Goal: Task Accomplishment & Management: Use online tool/utility

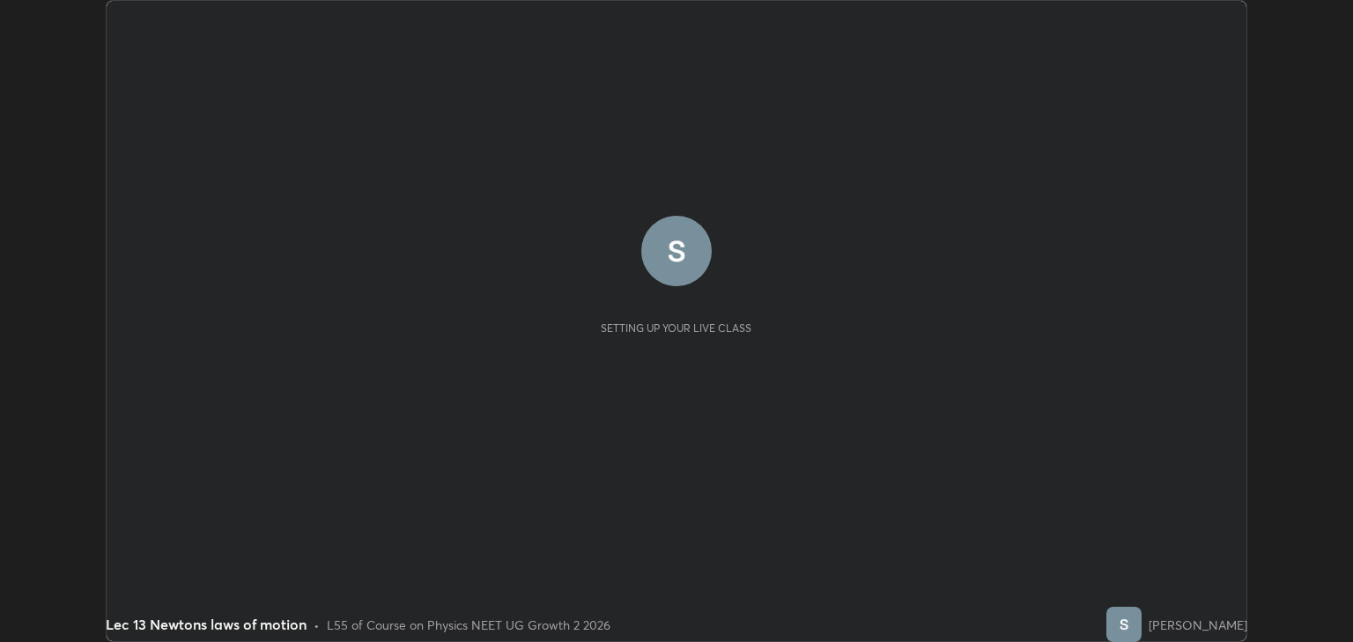
scroll to position [642, 1352]
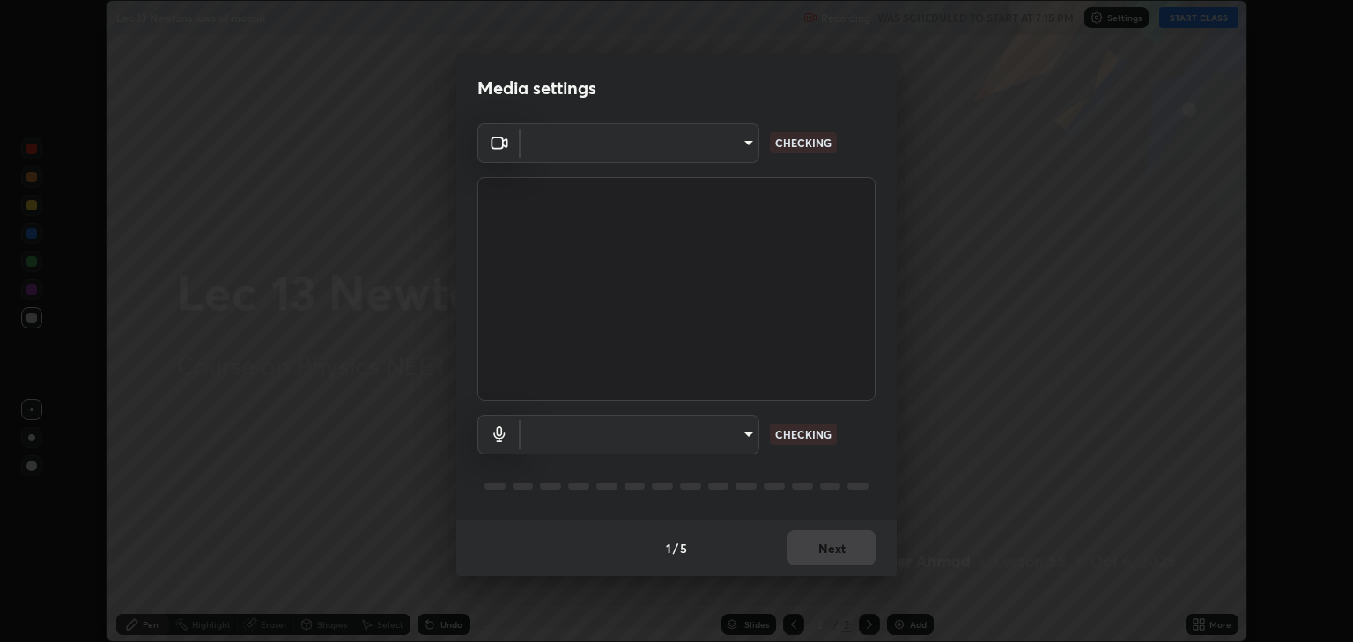
type input "6889e5757fad77820649456bc3a7e4ae290f4e048e3f3cb88d02d5782dedffd8"
type input "default"
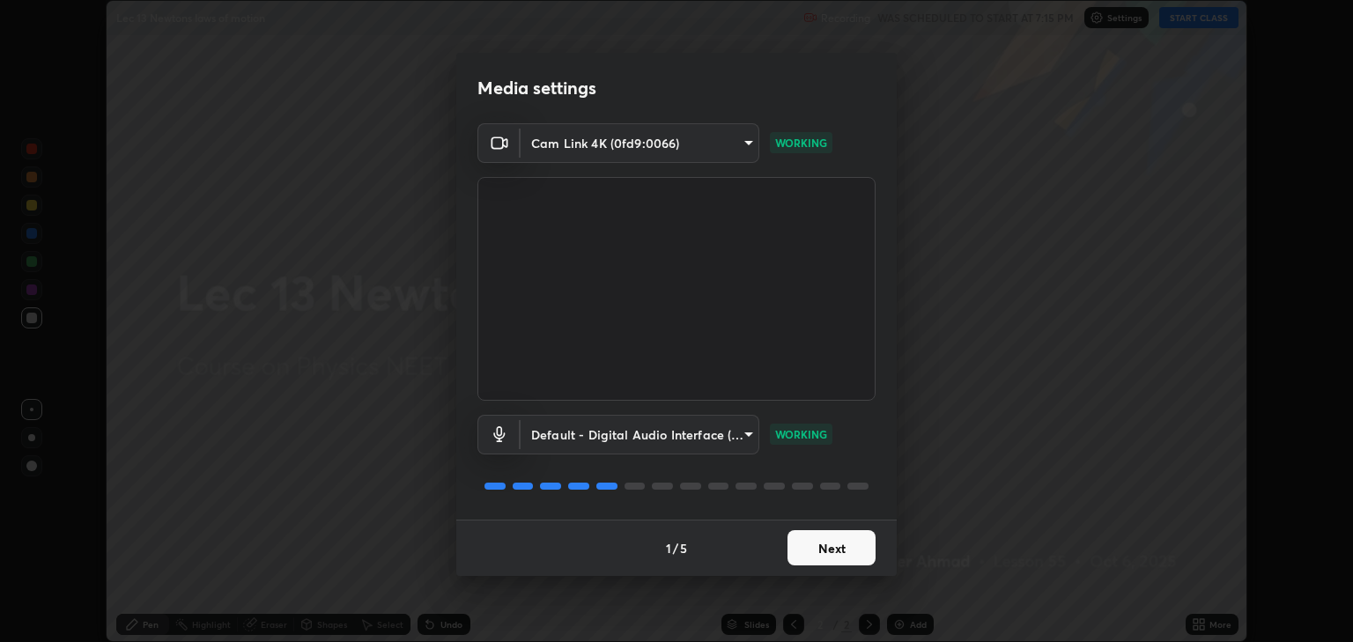
click at [840, 548] on button "Next" at bounding box center [831, 547] width 88 height 35
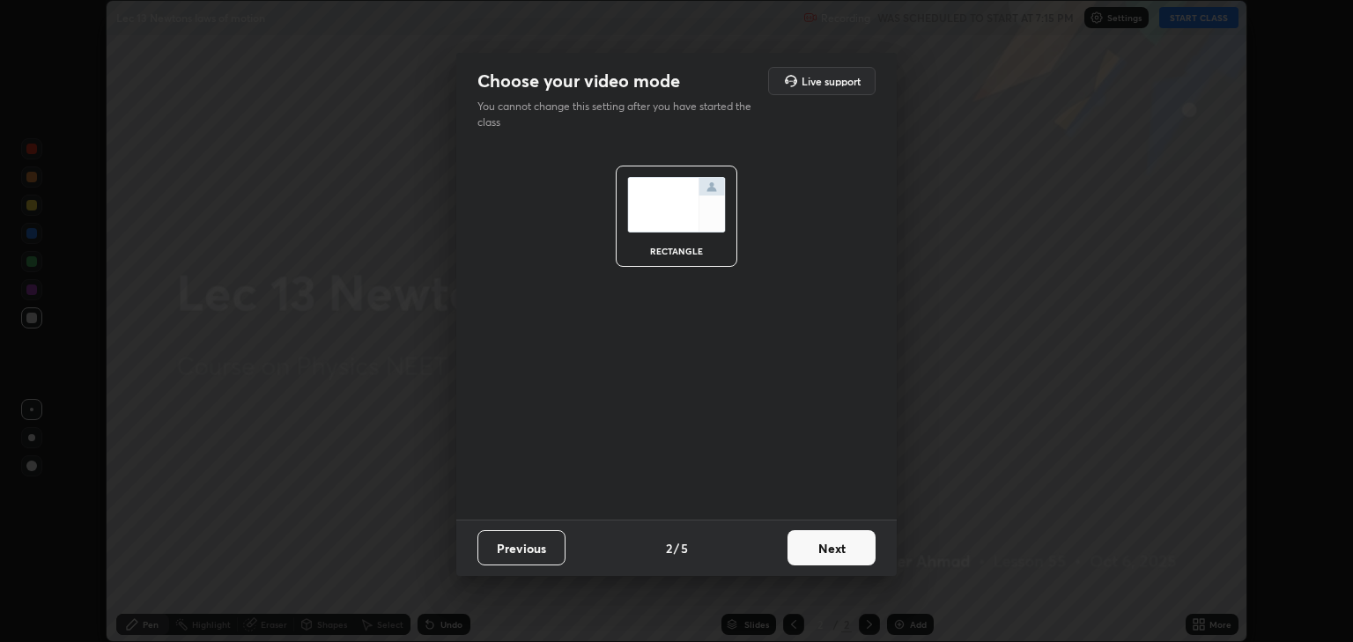
click at [836, 554] on button "Next" at bounding box center [831, 547] width 88 height 35
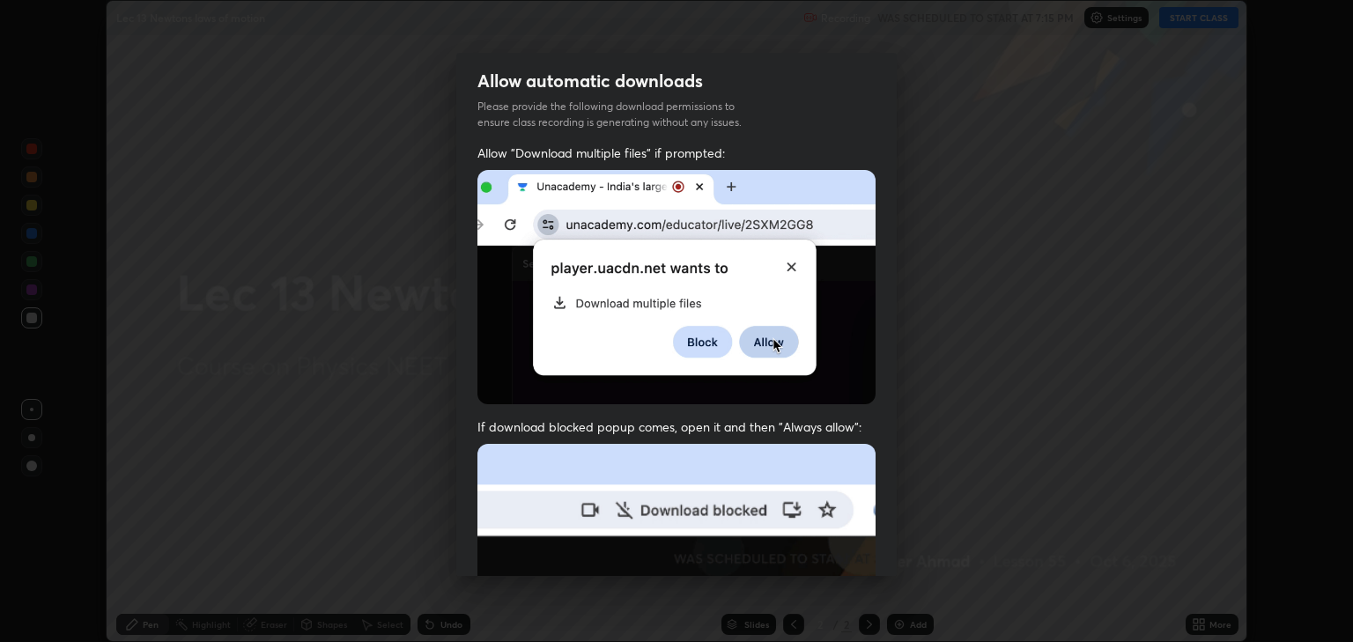
click at [840, 558] on img at bounding box center [676, 636] width 398 height 385
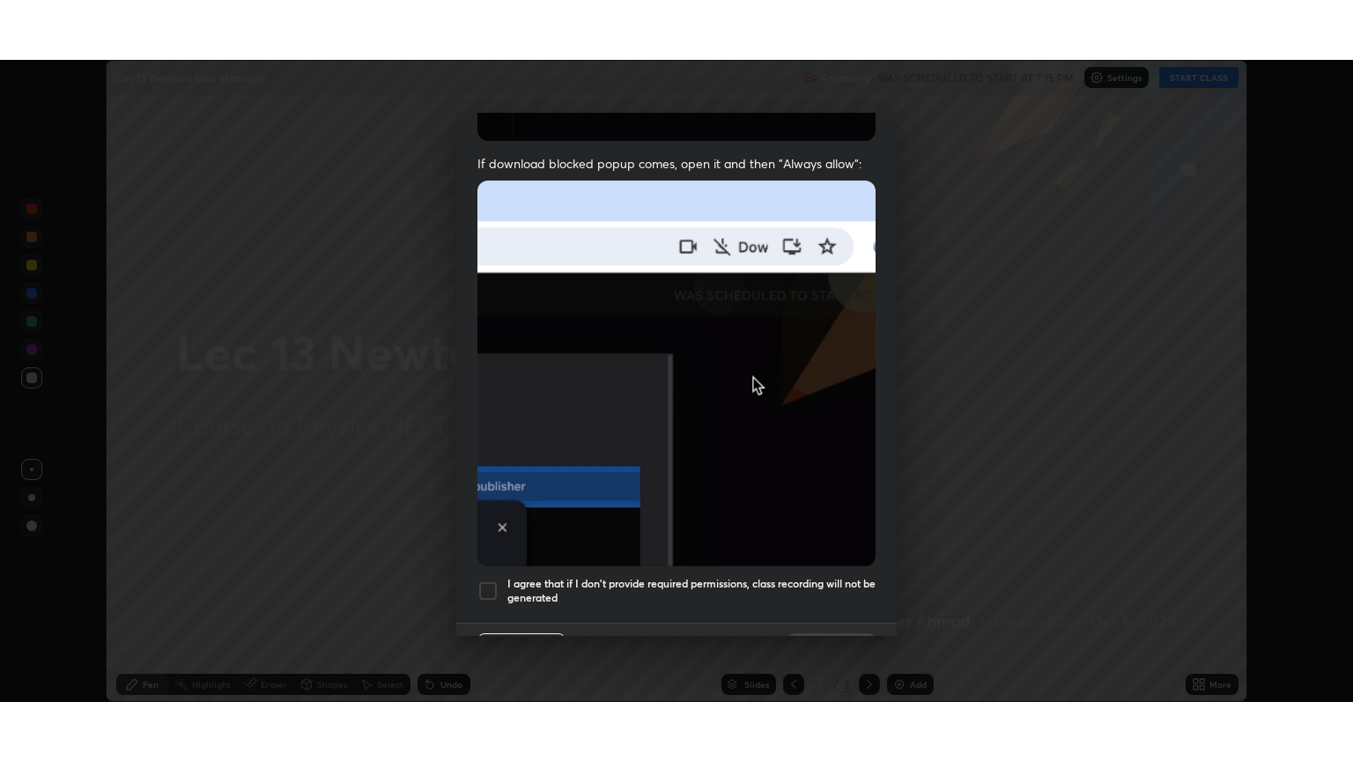
scroll to position [357, 0]
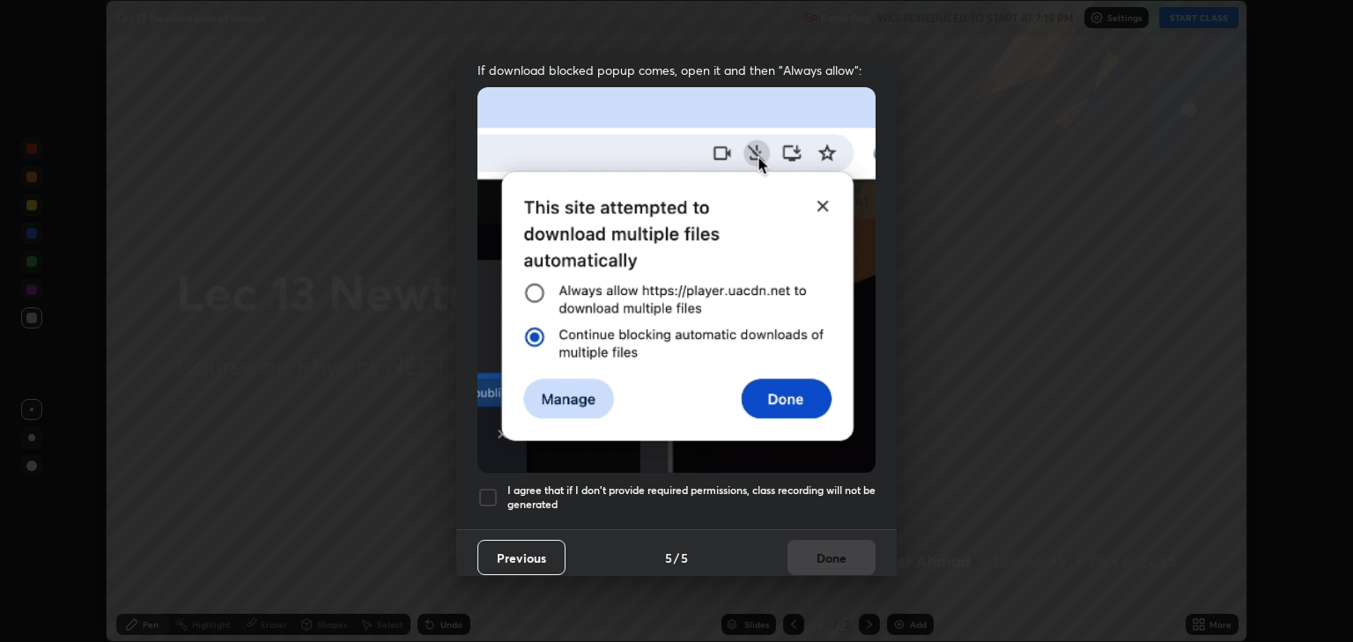
click at [487, 487] on div at bounding box center [487, 497] width 21 height 21
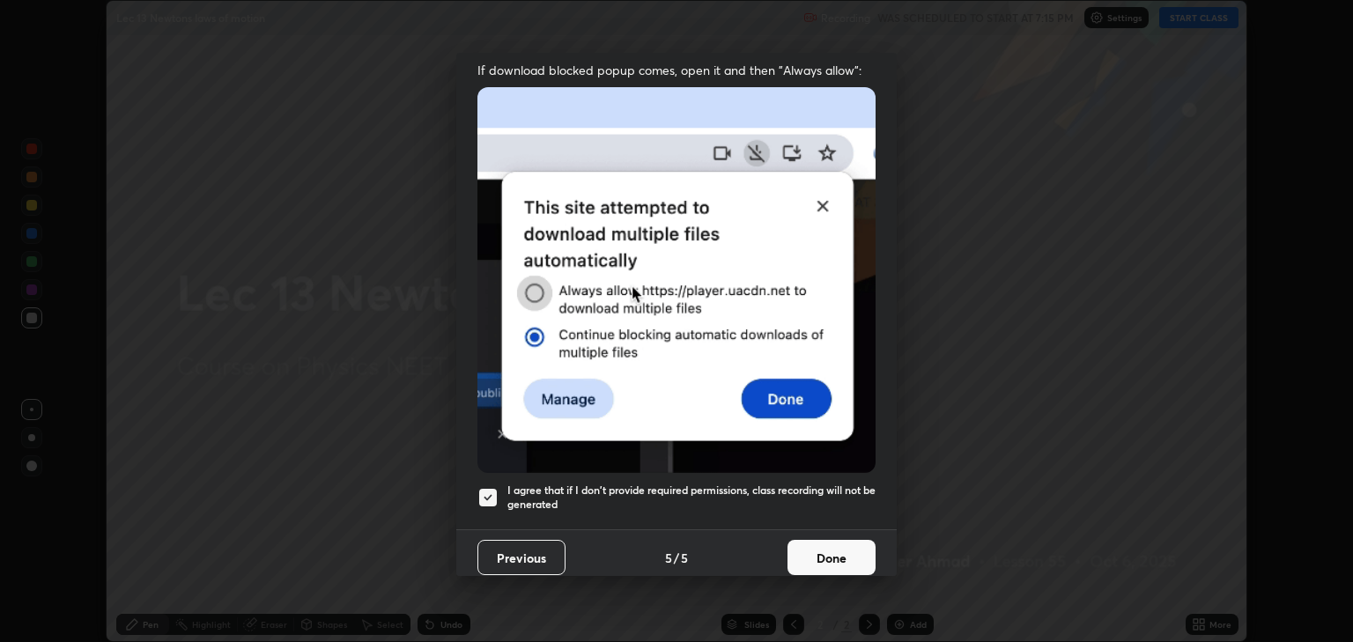
click at [823, 548] on button "Done" at bounding box center [831, 557] width 88 height 35
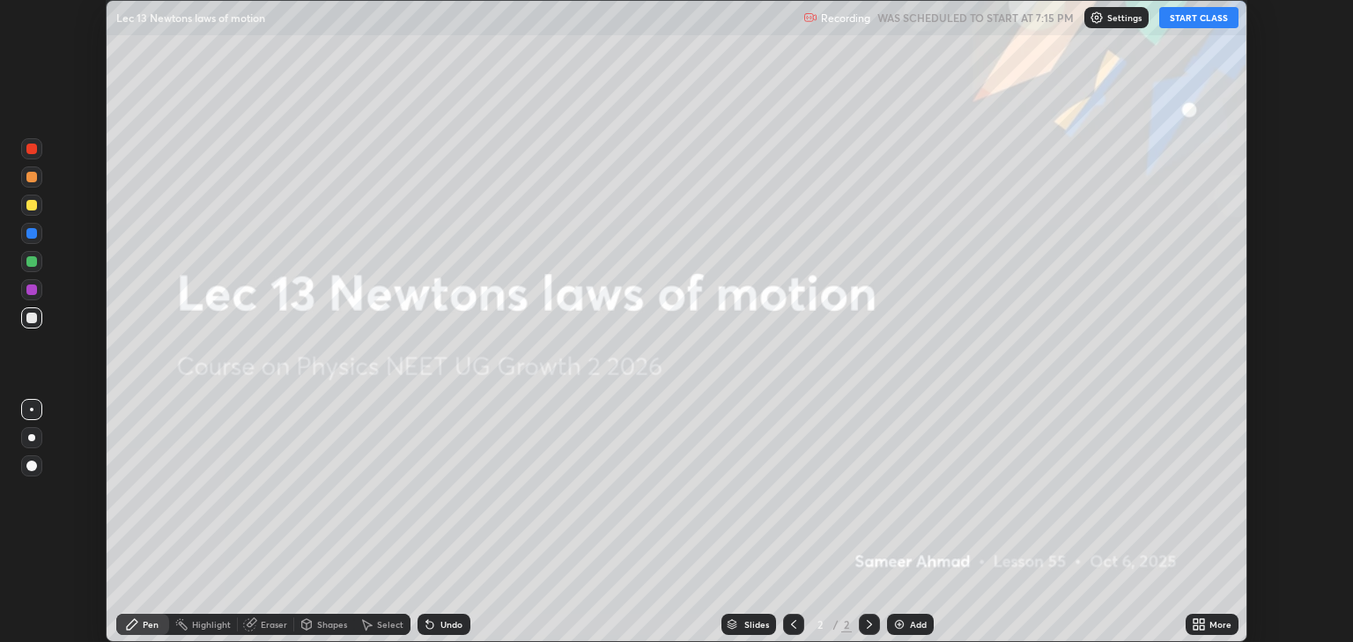
click at [1187, 17] on button "START CLASS" at bounding box center [1198, 17] width 79 height 21
click at [1222, 632] on div "More" at bounding box center [1211, 624] width 53 height 21
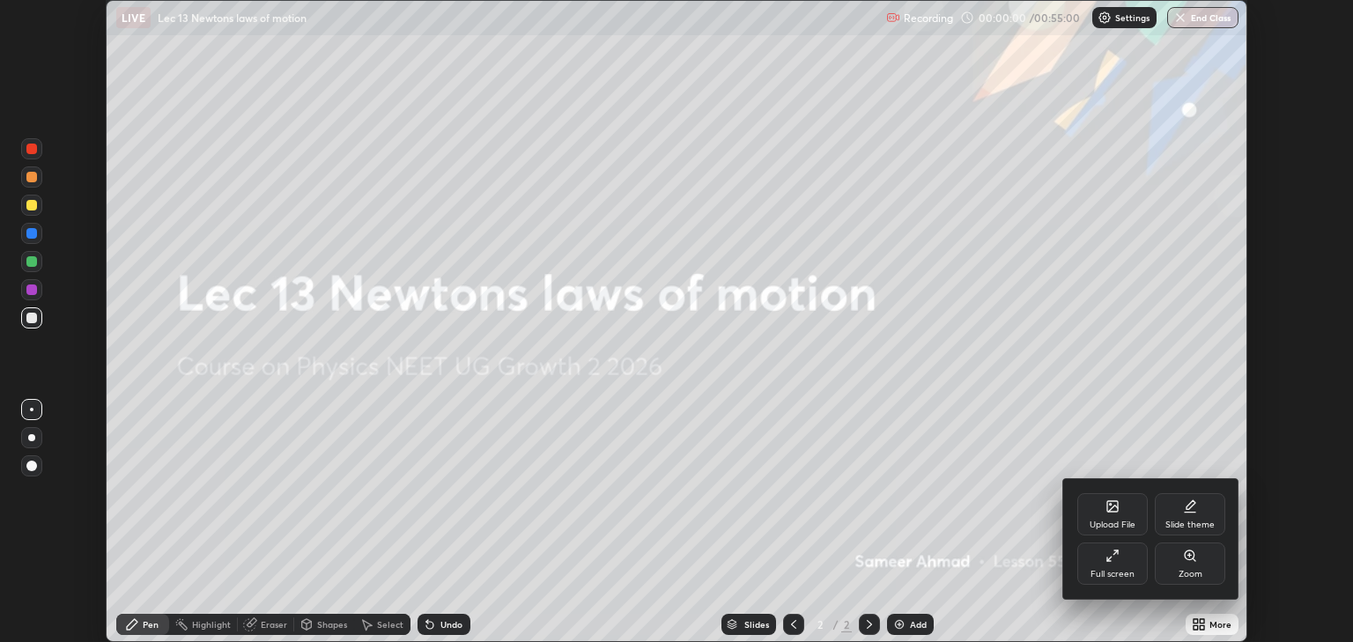
click at [1096, 554] on div "Full screen" at bounding box center [1112, 564] width 70 height 42
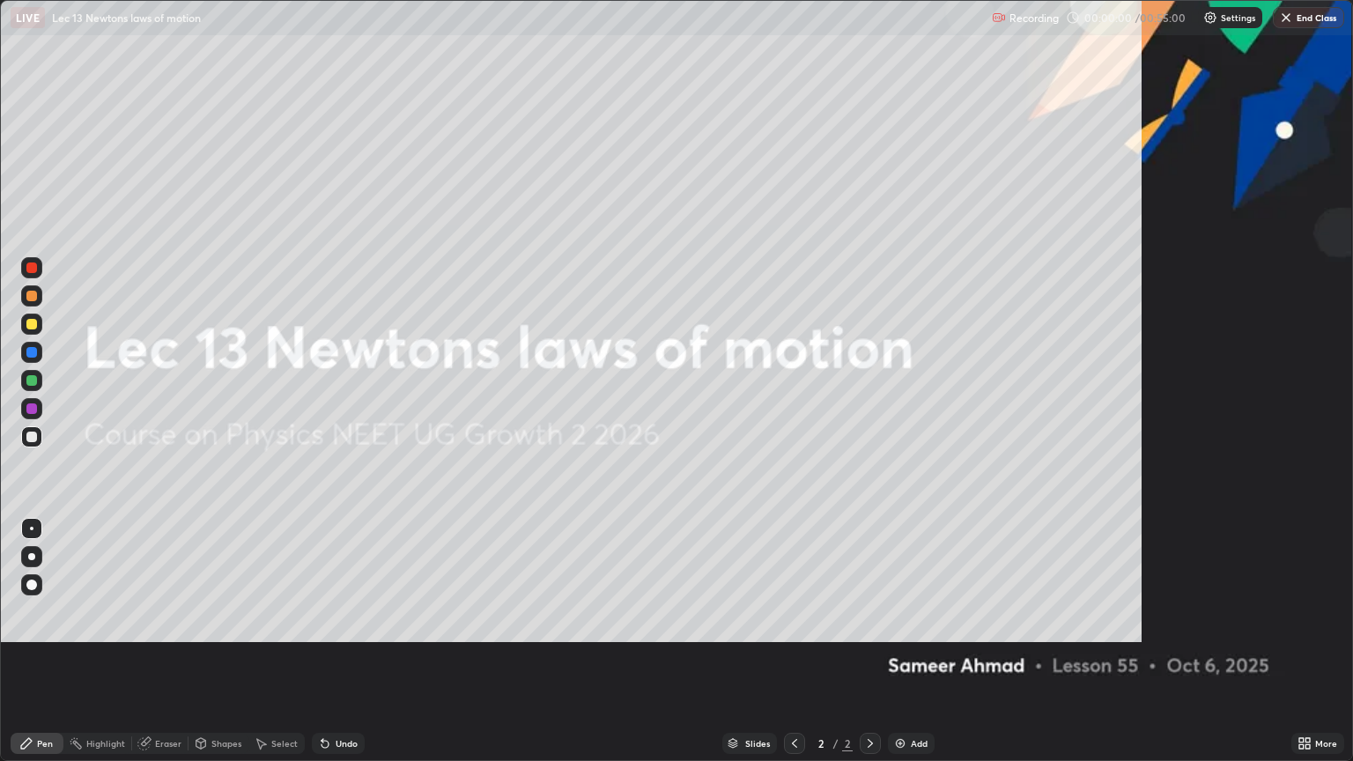
scroll to position [761, 1353]
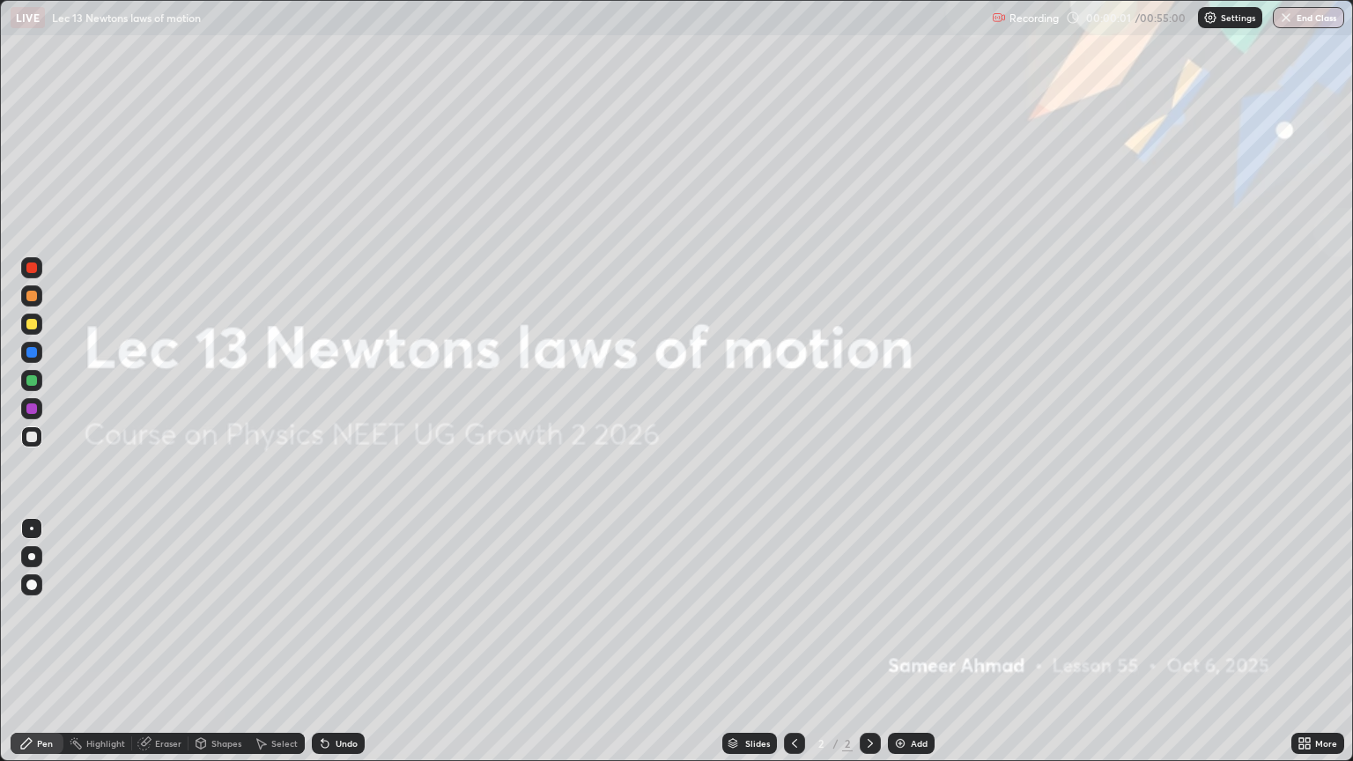
click at [917, 641] on div "Add" at bounding box center [919, 743] width 17 height 9
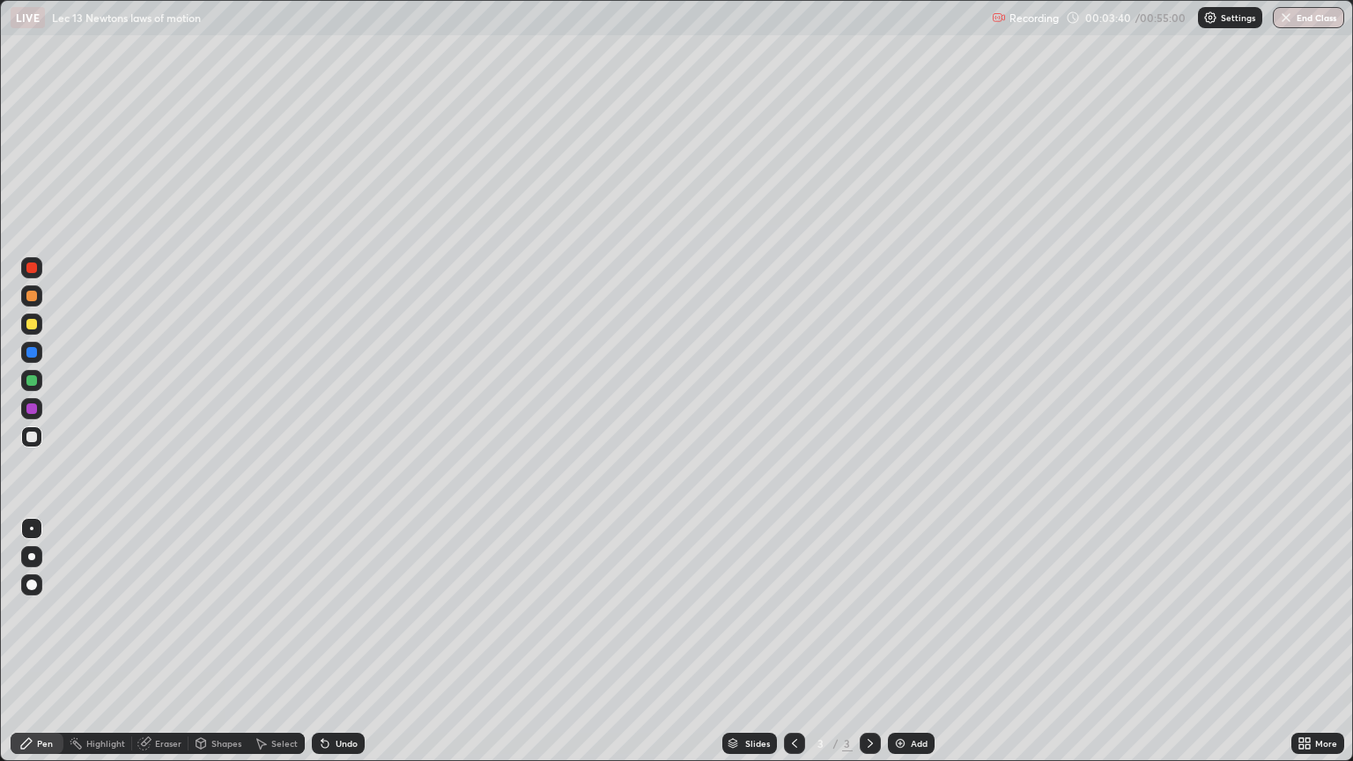
click at [332, 641] on div "Undo" at bounding box center [338, 743] width 53 height 21
click at [269, 641] on div "Select" at bounding box center [276, 743] width 56 height 21
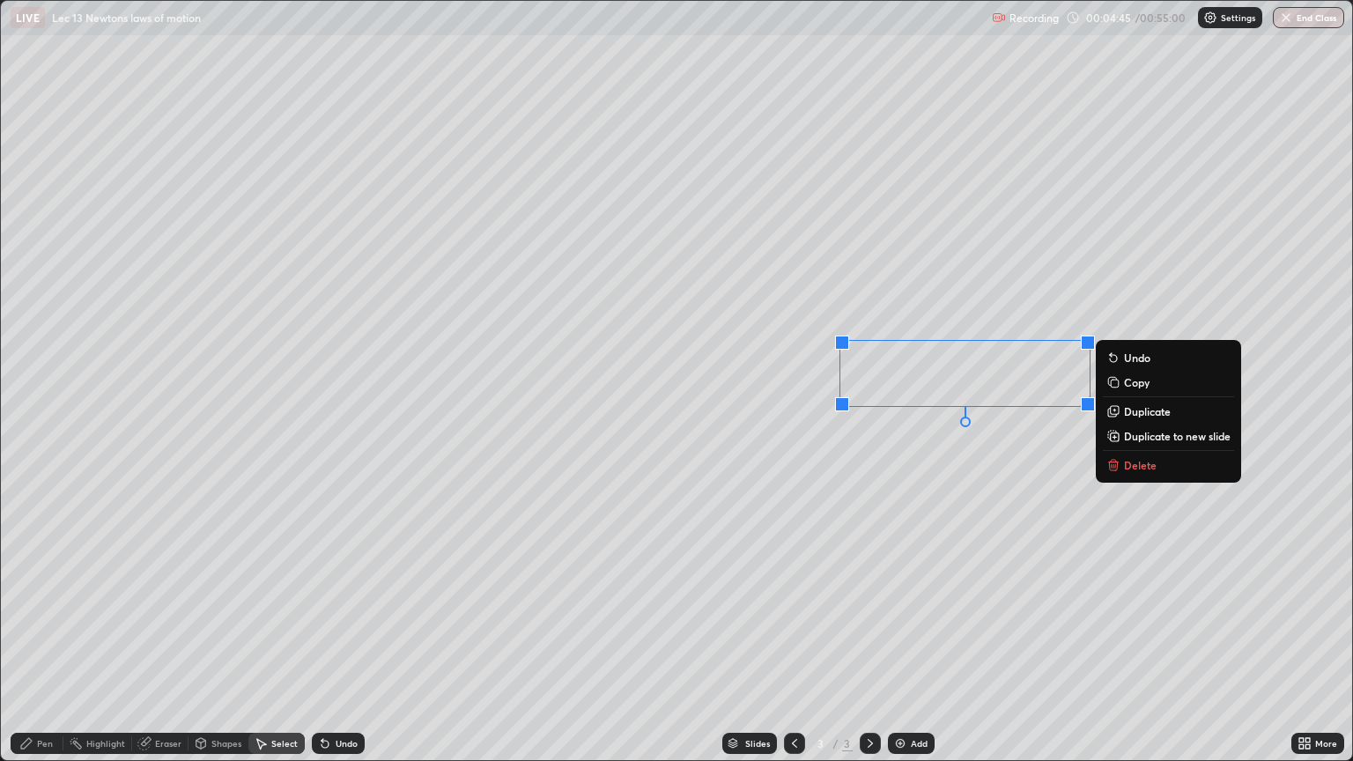
click at [1127, 462] on p "Delete" at bounding box center [1140, 465] width 33 height 14
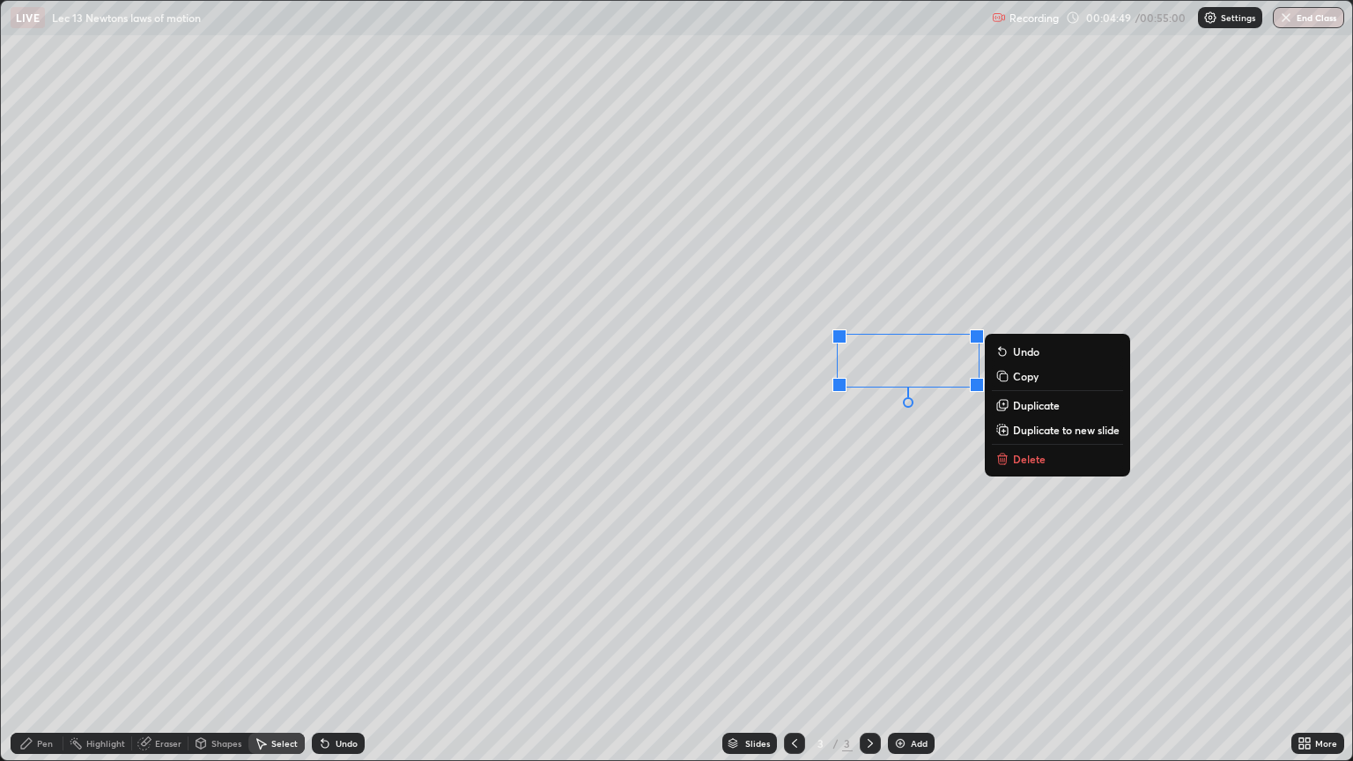
click at [328, 566] on div "0 ° Undo Copy Duplicate Duplicate to new slide Delete" at bounding box center [676, 380] width 1351 height 759
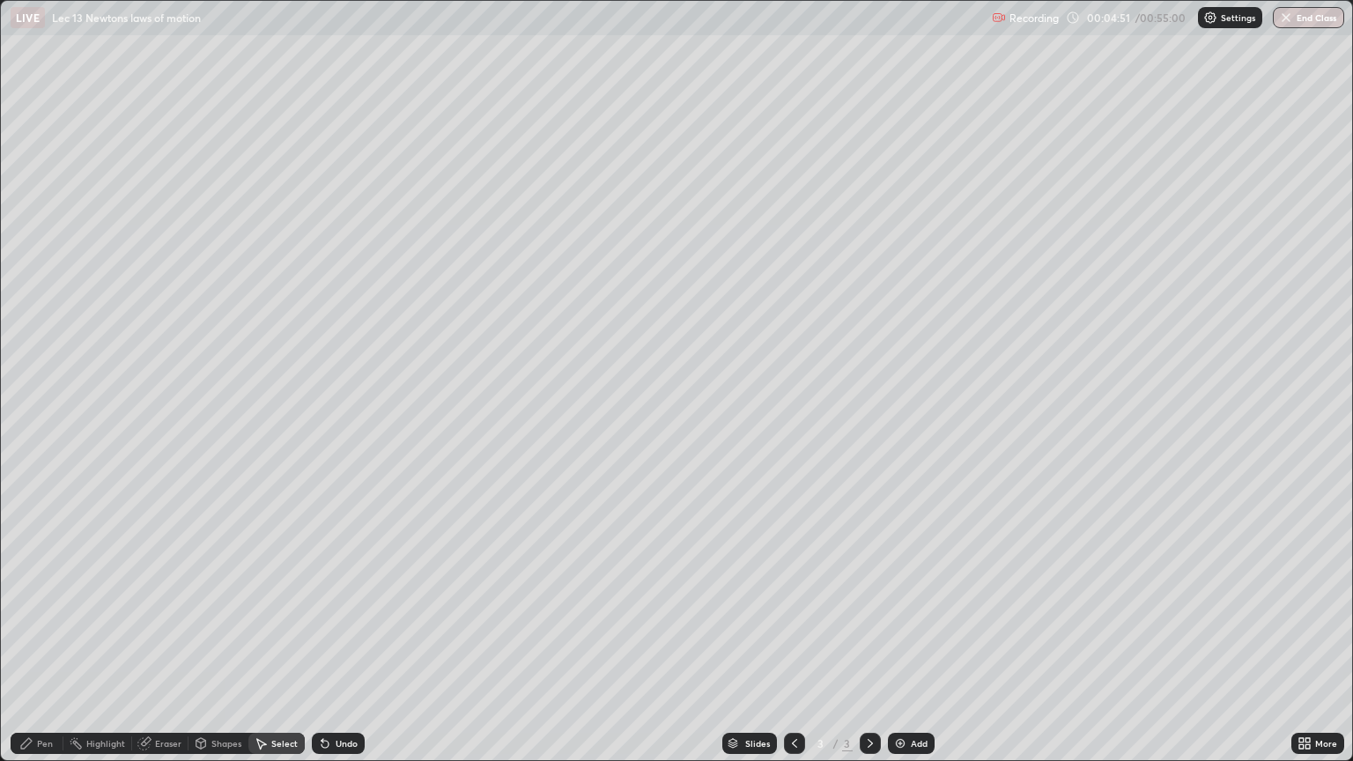
click at [28, 641] on div "Pen" at bounding box center [37, 743] width 53 height 21
click at [332, 641] on div "Undo" at bounding box center [338, 743] width 53 height 21
click at [338, 641] on div "Undo" at bounding box center [347, 743] width 22 height 9
click at [331, 641] on div "Undo" at bounding box center [338, 743] width 53 height 21
click at [322, 641] on icon at bounding box center [324, 744] width 7 height 7
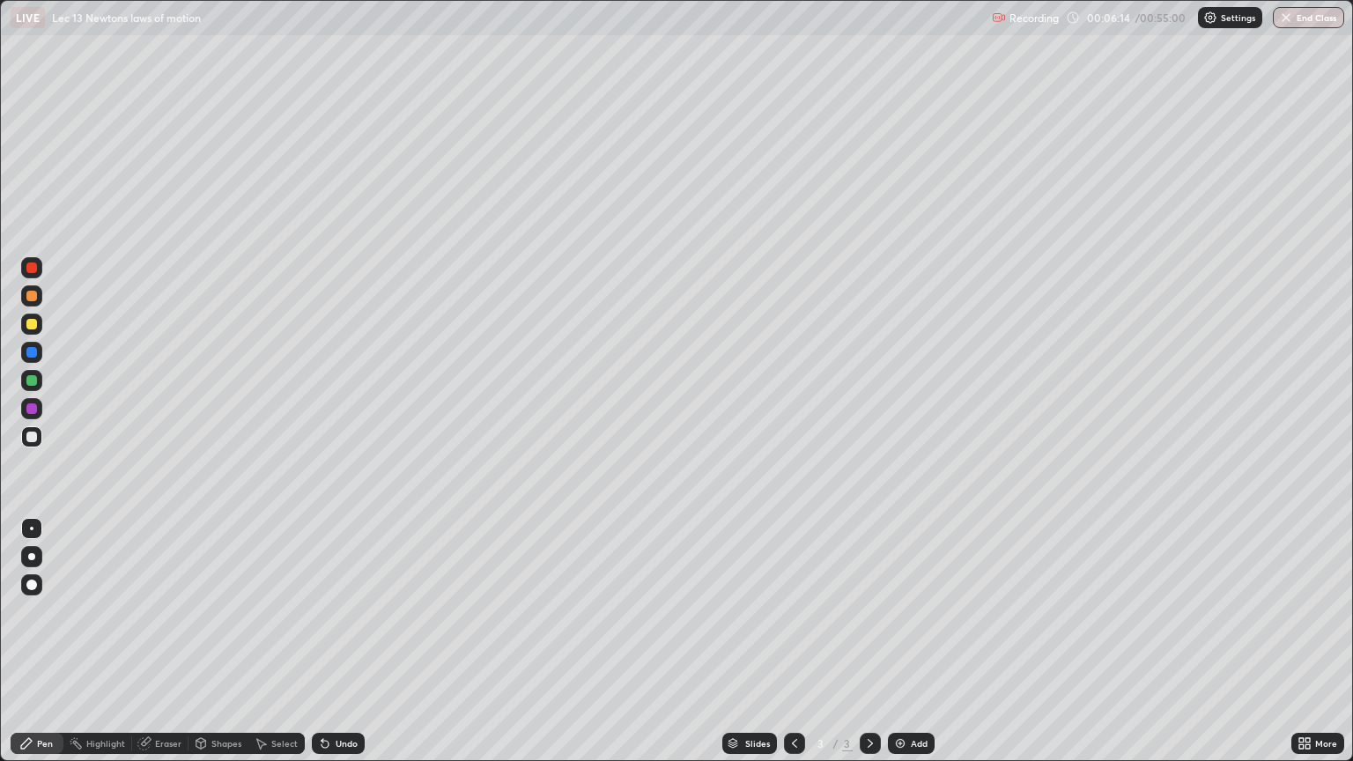
click at [314, 641] on div "Undo" at bounding box center [338, 743] width 53 height 21
click at [319, 641] on div "Undo" at bounding box center [338, 743] width 53 height 21
click at [331, 641] on div "Undo" at bounding box center [338, 743] width 53 height 21
click at [329, 641] on div "Undo" at bounding box center [338, 743] width 53 height 21
click at [336, 641] on div "Undo" at bounding box center [347, 743] width 22 height 9
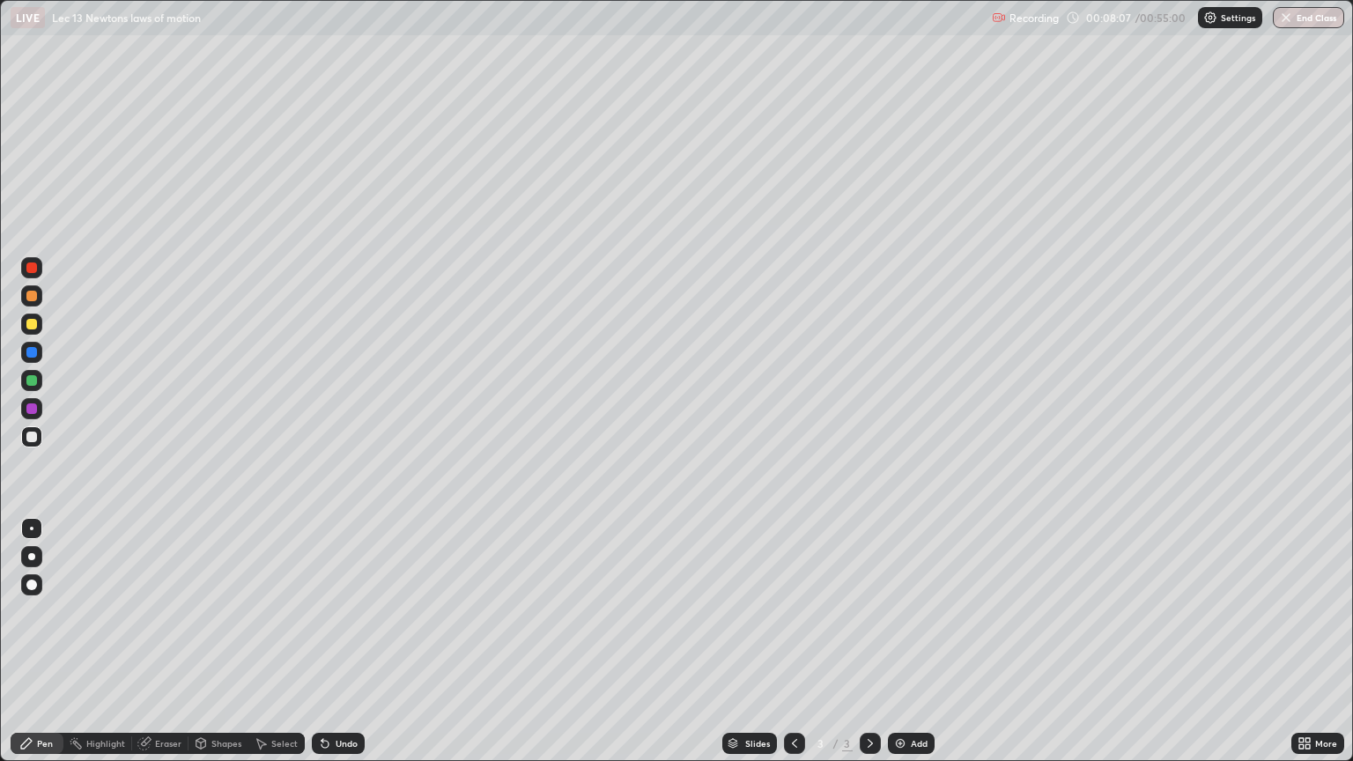
click at [322, 641] on icon at bounding box center [324, 744] width 7 height 7
click at [335, 641] on div "Undo" at bounding box center [338, 743] width 53 height 21
click at [913, 641] on div "Add" at bounding box center [919, 743] width 17 height 9
click at [901, 641] on img at bounding box center [900, 743] width 14 height 14
click at [912, 641] on div "Add" at bounding box center [919, 743] width 17 height 9
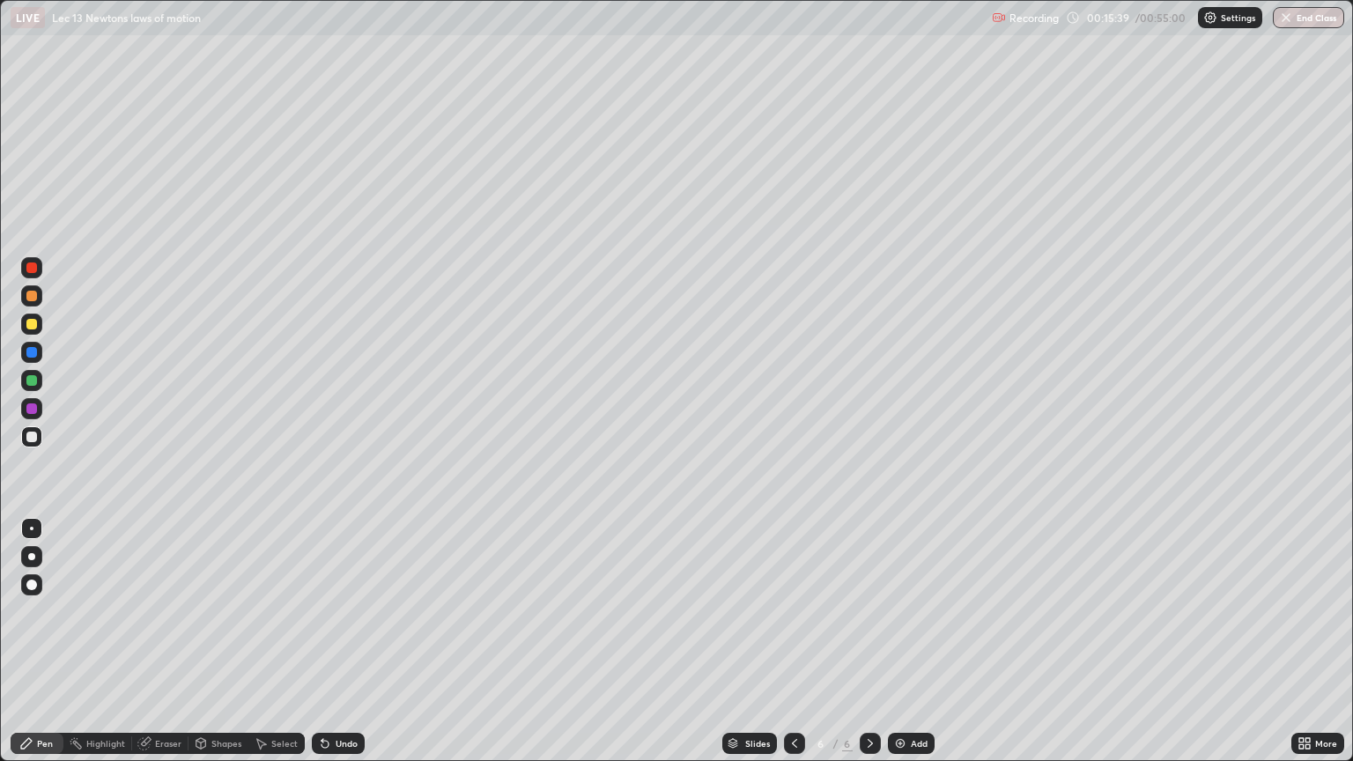
click at [792, 641] on icon at bounding box center [794, 743] width 14 height 14
click at [793, 641] on icon at bounding box center [794, 743] width 14 height 14
click at [784, 641] on div at bounding box center [794, 743] width 21 height 21
click at [863, 641] on icon at bounding box center [870, 743] width 14 height 14
click at [868, 641] on icon at bounding box center [870, 743] width 14 height 14
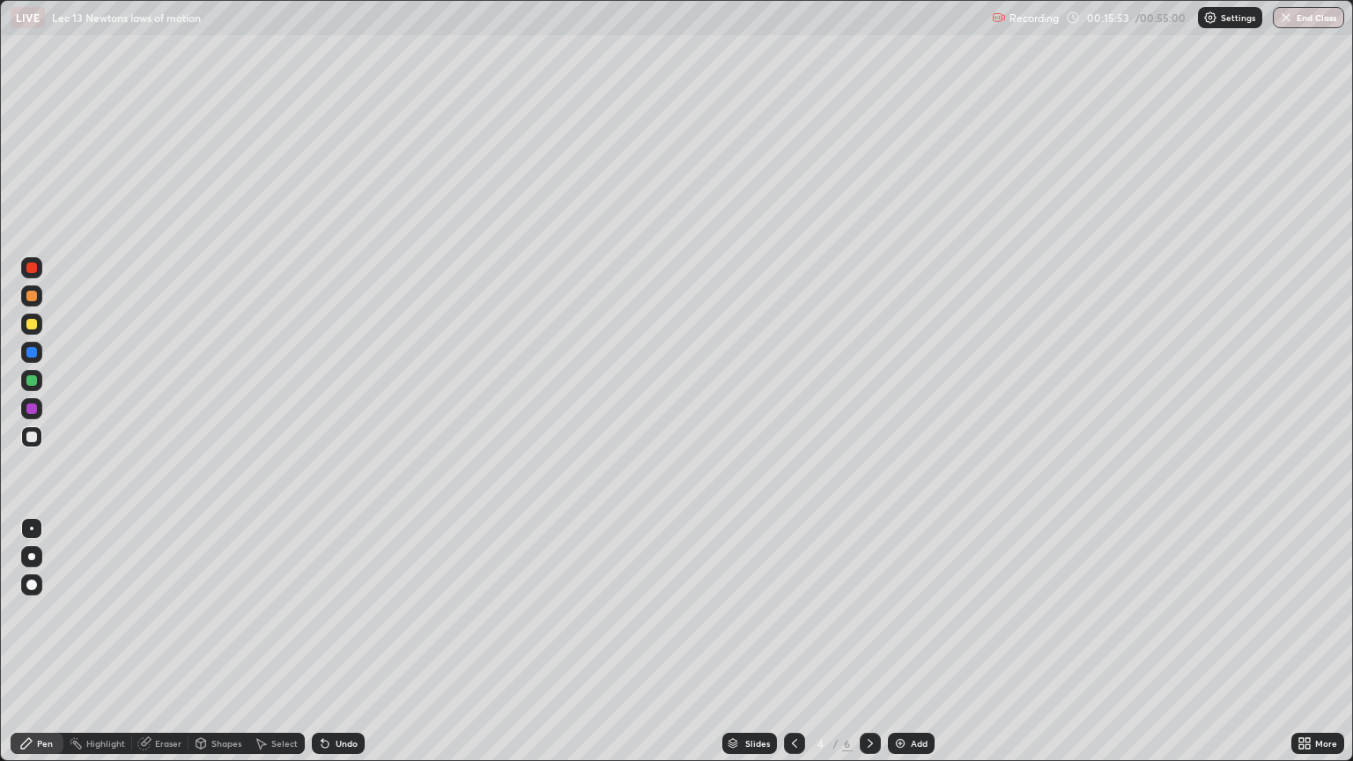
click at [870, 641] on icon at bounding box center [870, 743] width 14 height 14
click at [340, 641] on div "Undo" at bounding box center [347, 743] width 22 height 9
click at [330, 641] on div "Undo" at bounding box center [338, 743] width 53 height 21
click at [337, 641] on div "Undo" at bounding box center [338, 743] width 53 height 21
click at [907, 641] on div "Add" at bounding box center [911, 743] width 47 height 21
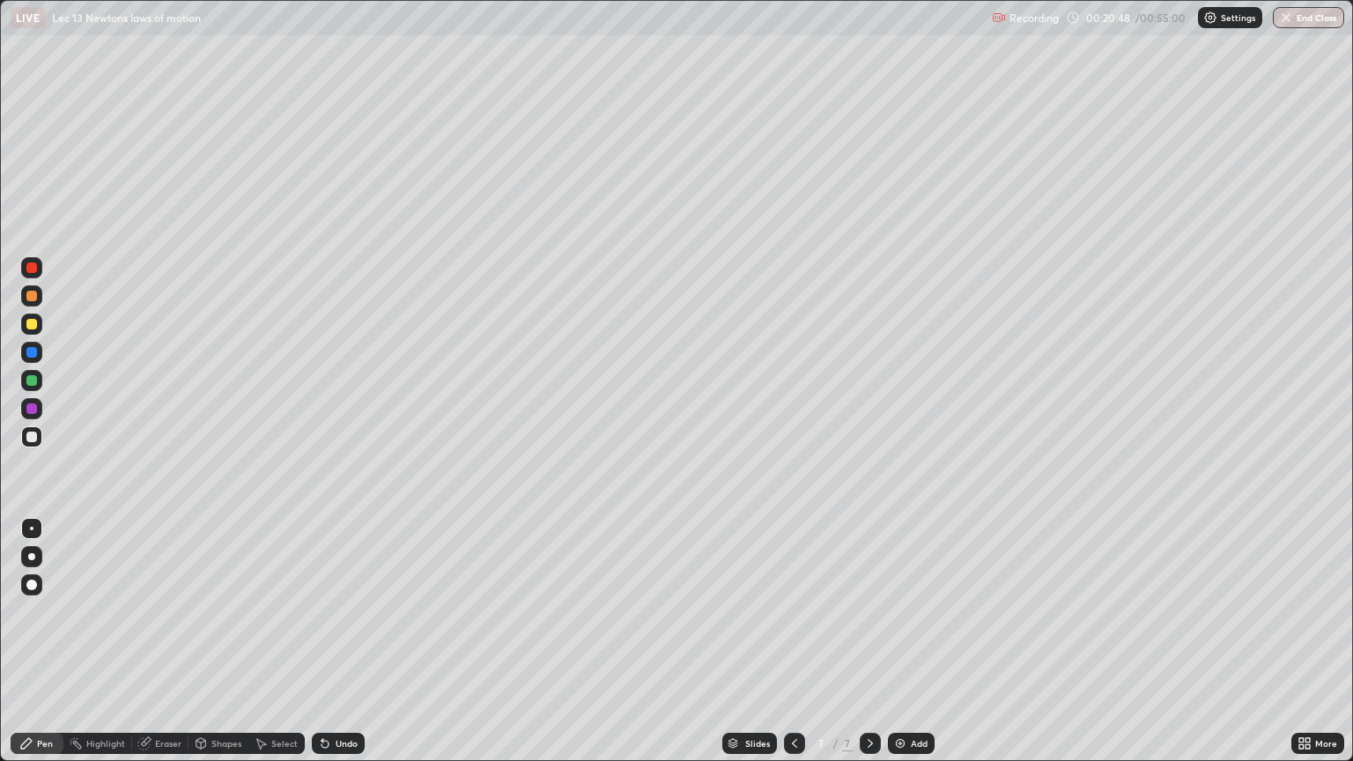
click at [343, 641] on div "Undo" at bounding box center [338, 743] width 53 height 21
click at [336, 641] on div "Undo" at bounding box center [347, 743] width 22 height 9
click at [330, 641] on div "Undo" at bounding box center [338, 743] width 53 height 21
click at [270, 641] on div "Select" at bounding box center [276, 743] width 56 height 21
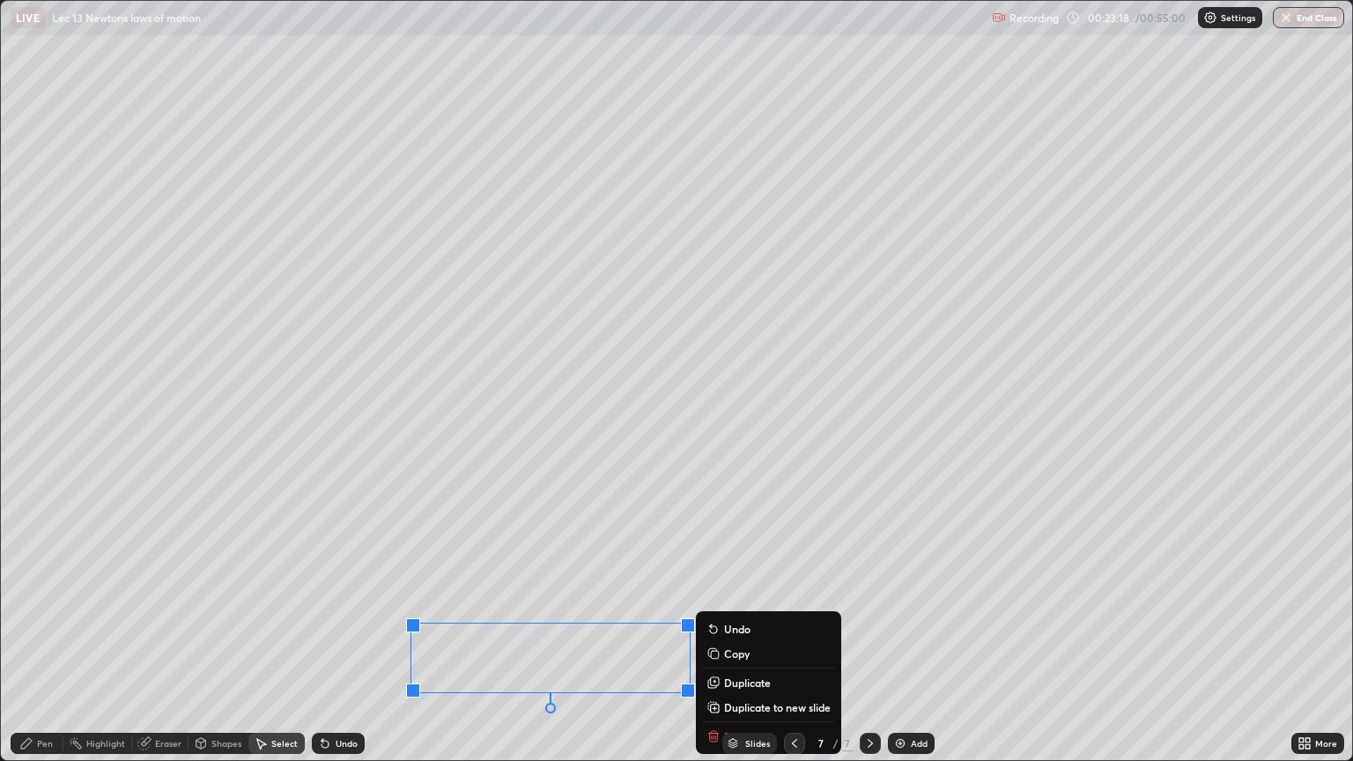
click at [31, 641] on icon at bounding box center [26, 743] width 14 height 14
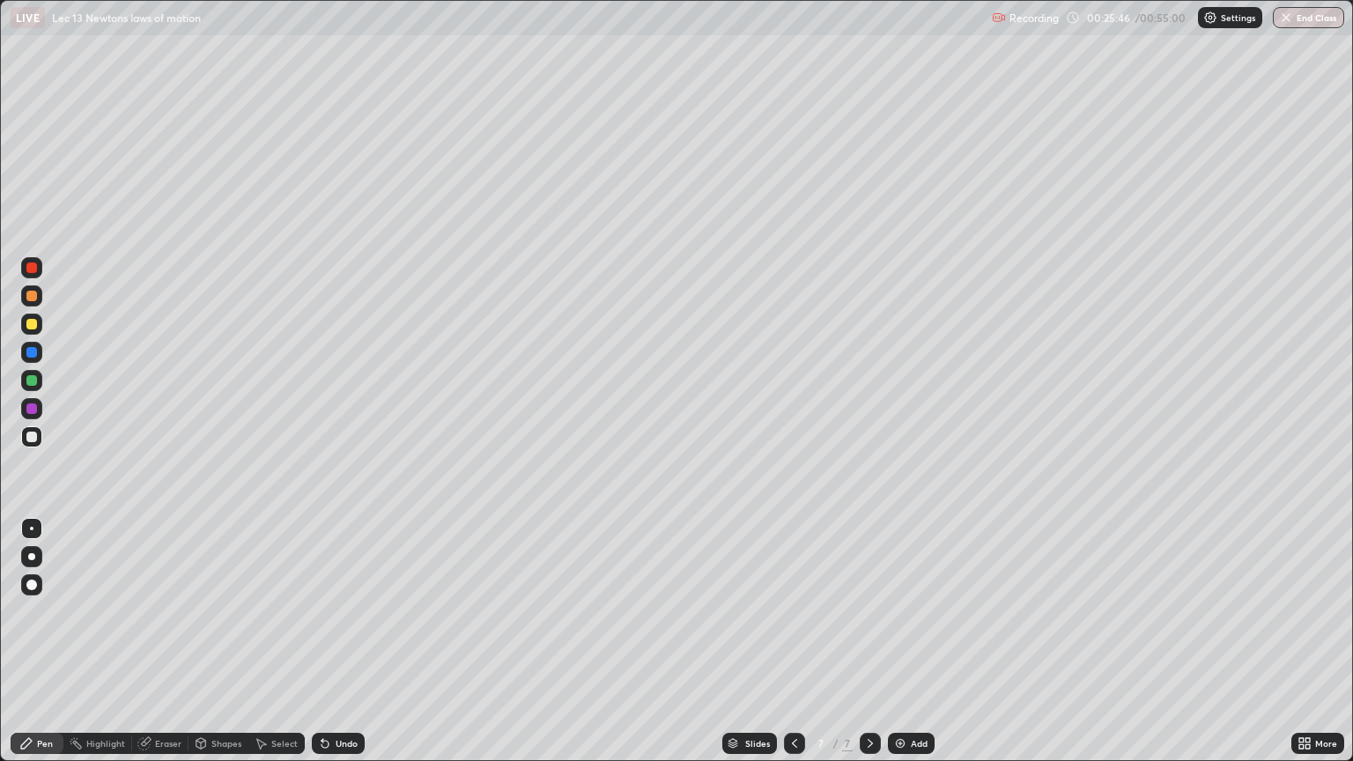
click at [914, 641] on div "Add" at bounding box center [911, 743] width 47 height 21
click at [792, 641] on icon at bounding box center [794, 743] width 5 height 9
click at [865, 641] on icon at bounding box center [870, 743] width 14 height 14
click at [913, 641] on div "Add" at bounding box center [911, 743] width 47 height 21
click at [328, 641] on icon at bounding box center [325, 743] width 14 height 14
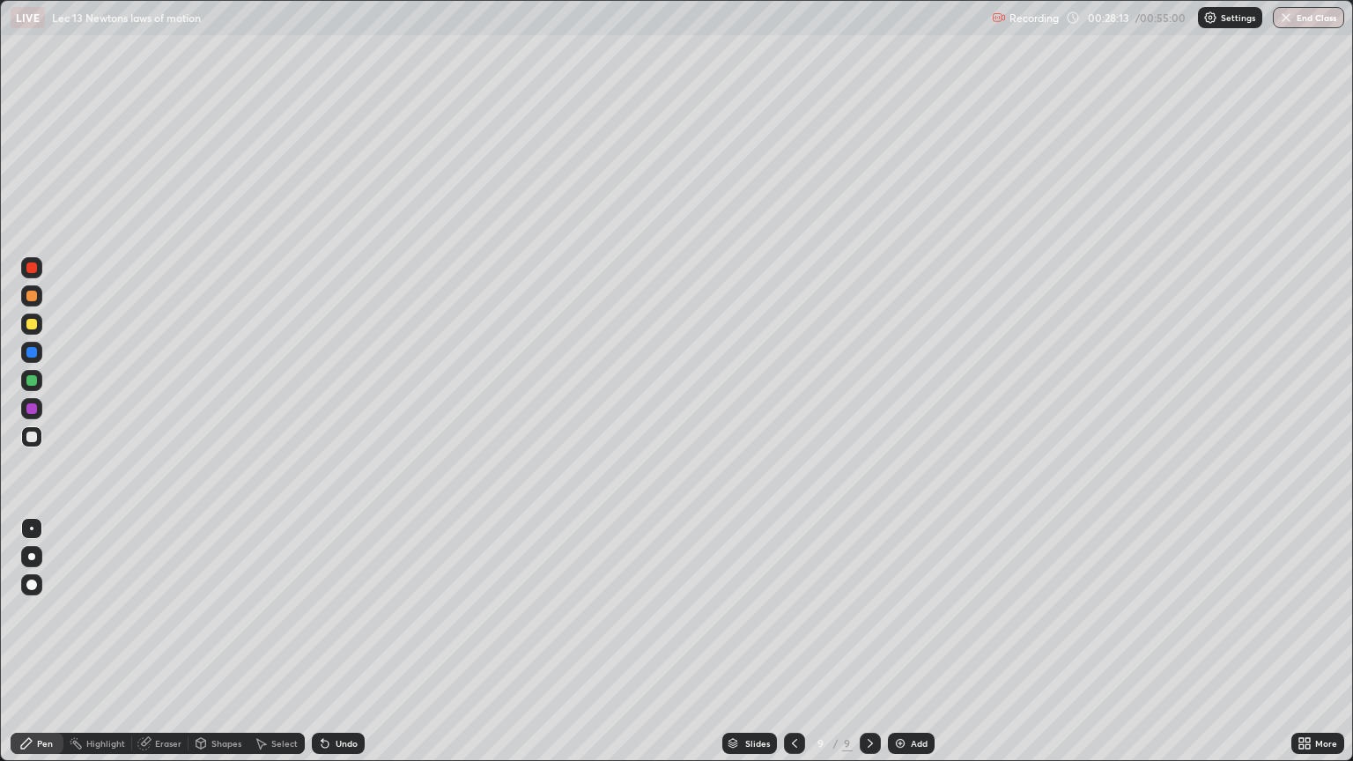
click at [274, 641] on div "Select" at bounding box center [284, 743] width 26 height 9
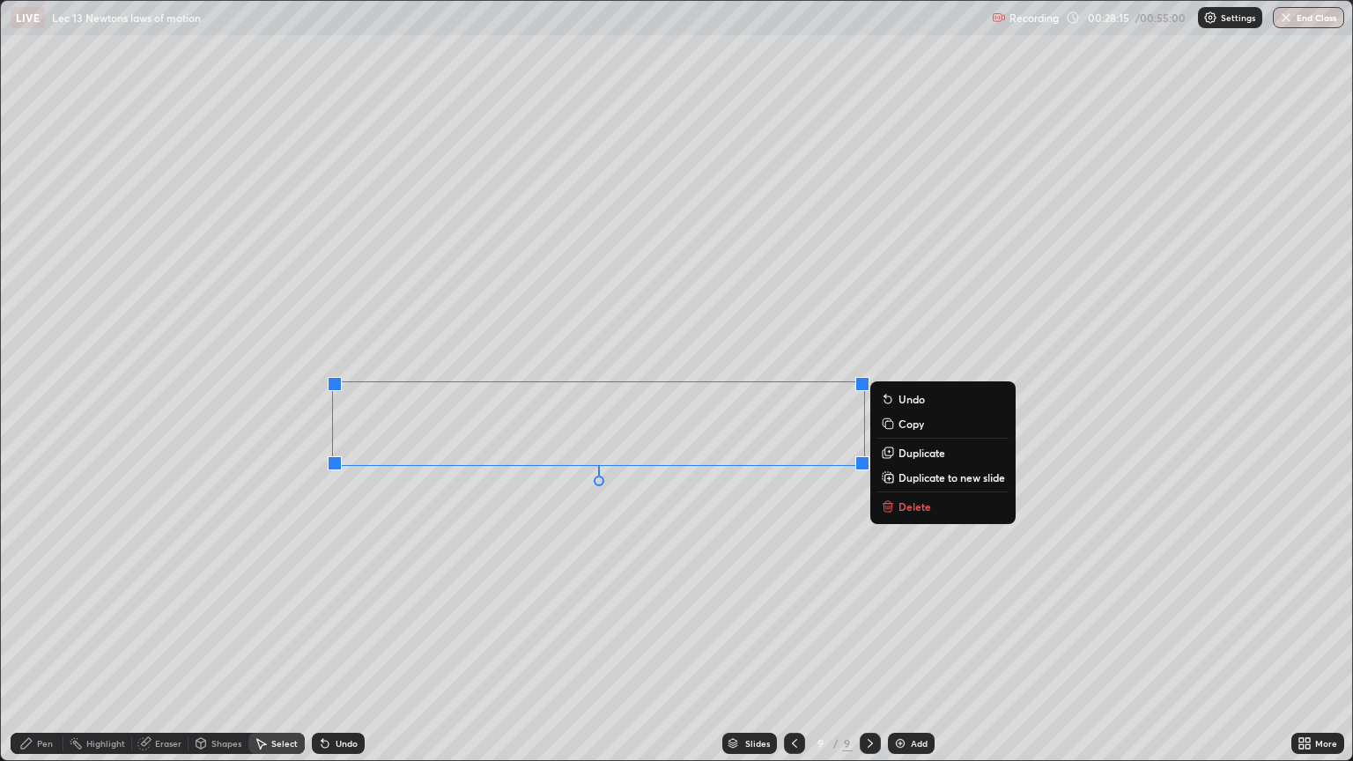
click at [19, 641] on icon at bounding box center [26, 743] width 14 height 14
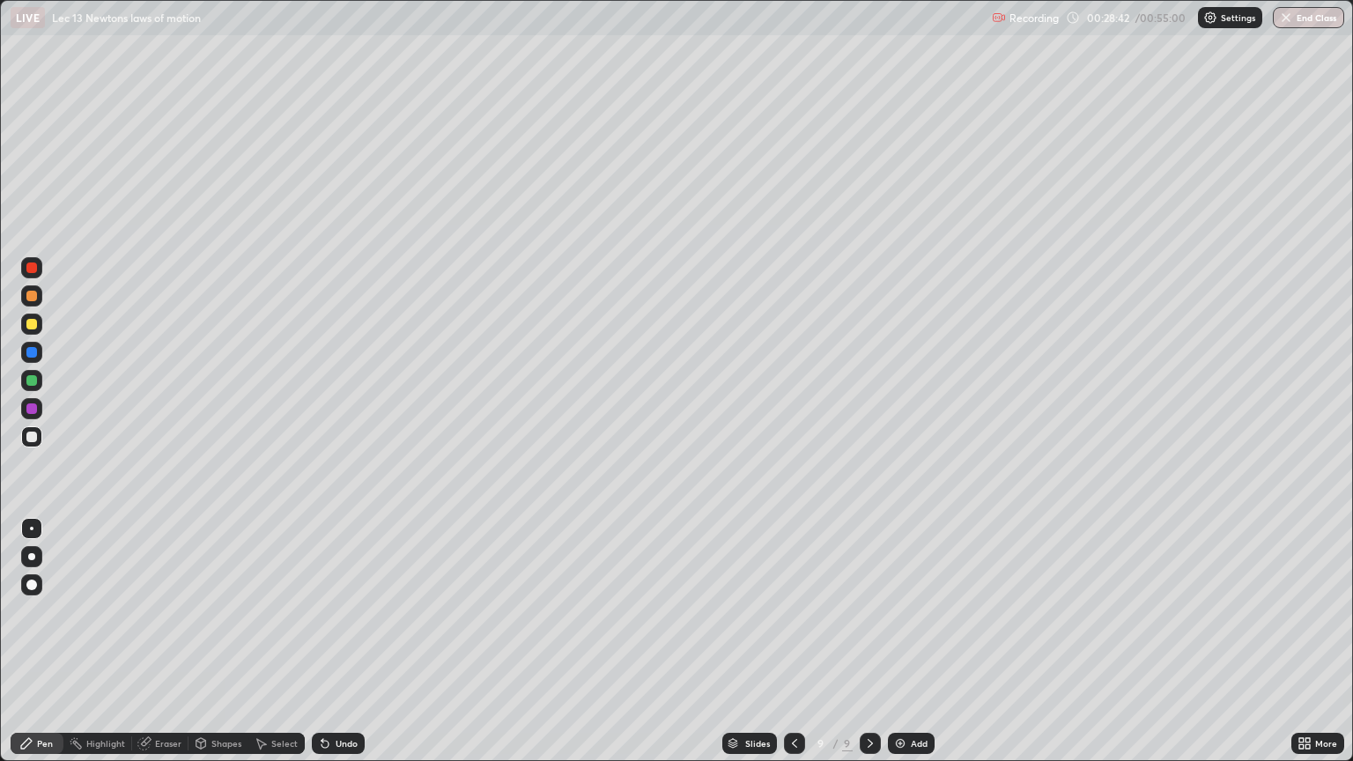
click at [322, 641] on icon at bounding box center [324, 744] width 7 height 7
click at [336, 641] on div "Undo" at bounding box center [347, 743] width 22 height 9
click at [278, 641] on div "Select" at bounding box center [284, 743] width 26 height 9
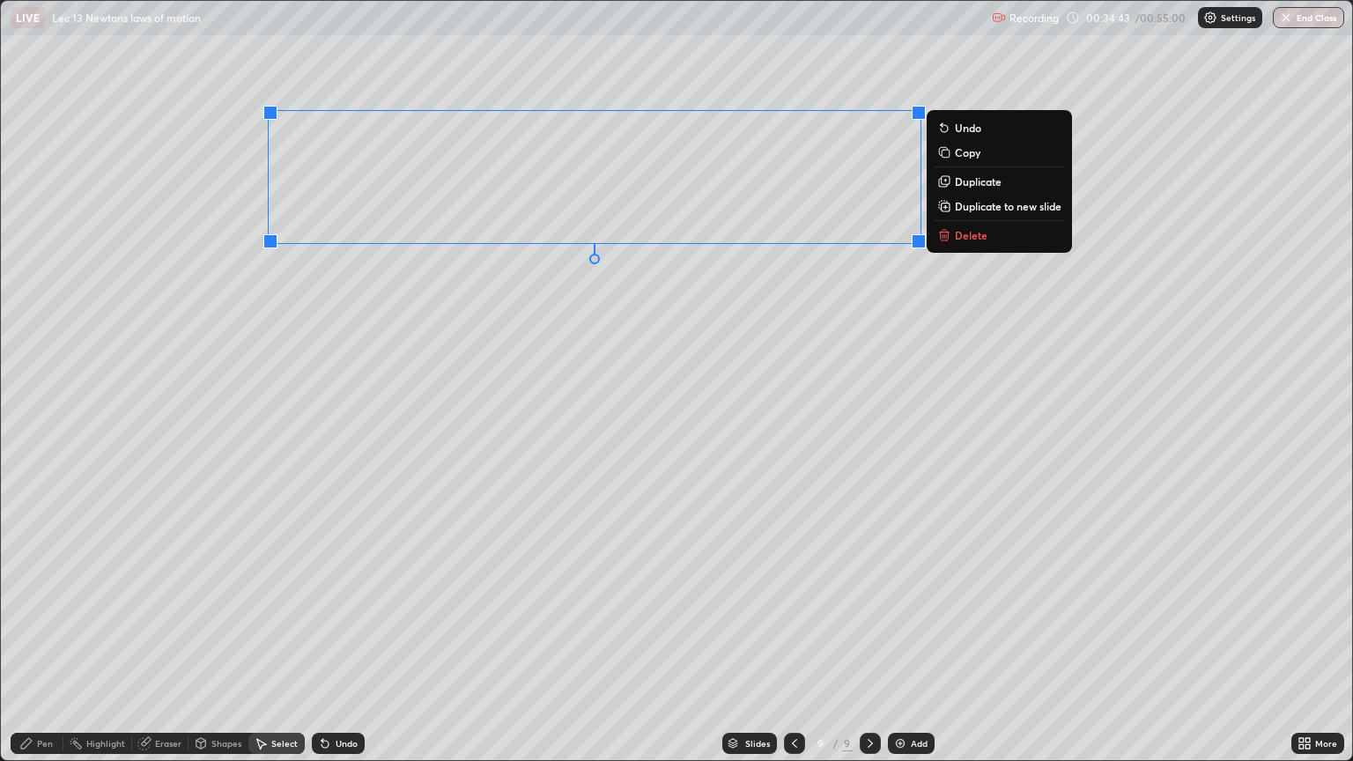
click at [972, 203] on p "Duplicate to new slide" at bounding box center [1008, 206] width 107 height 14
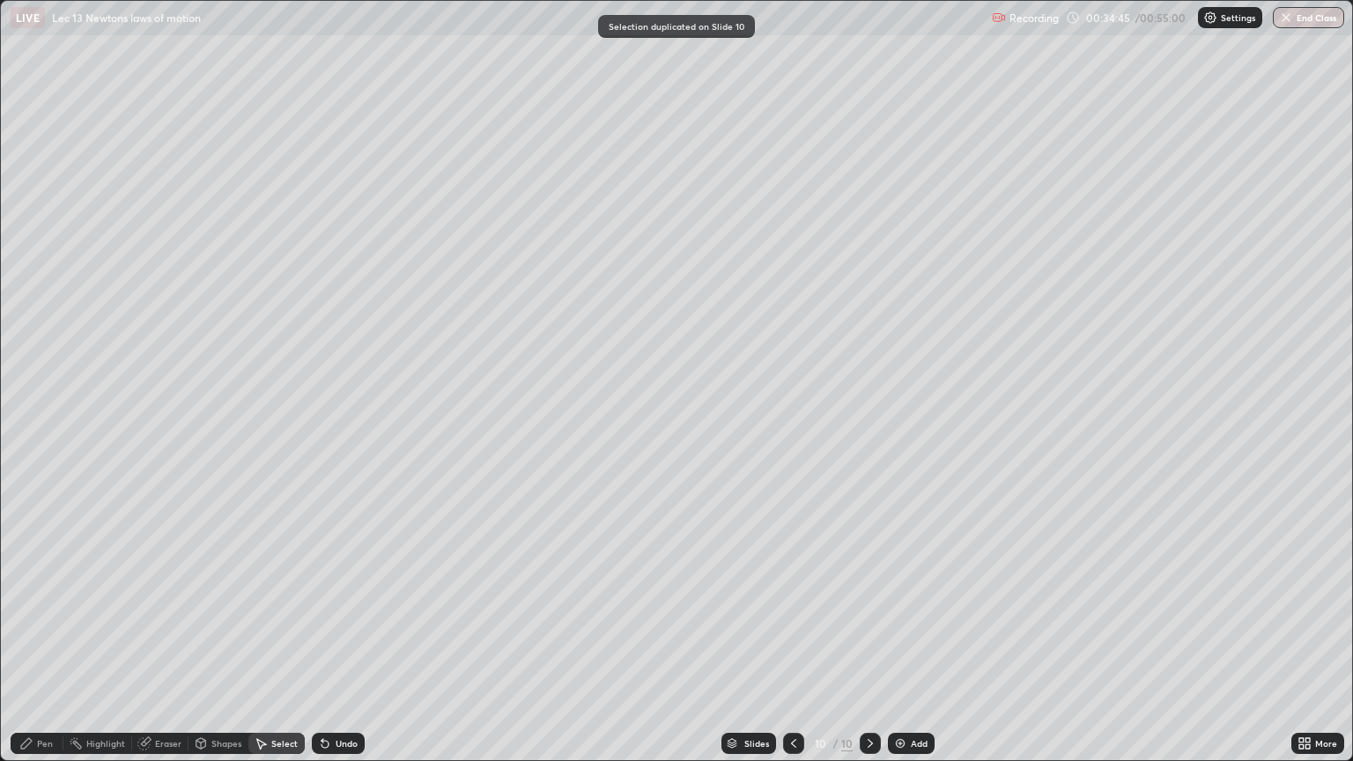
click at [20, 641] on div "Pen" at bounding box center [37, 743] width 53 height 21
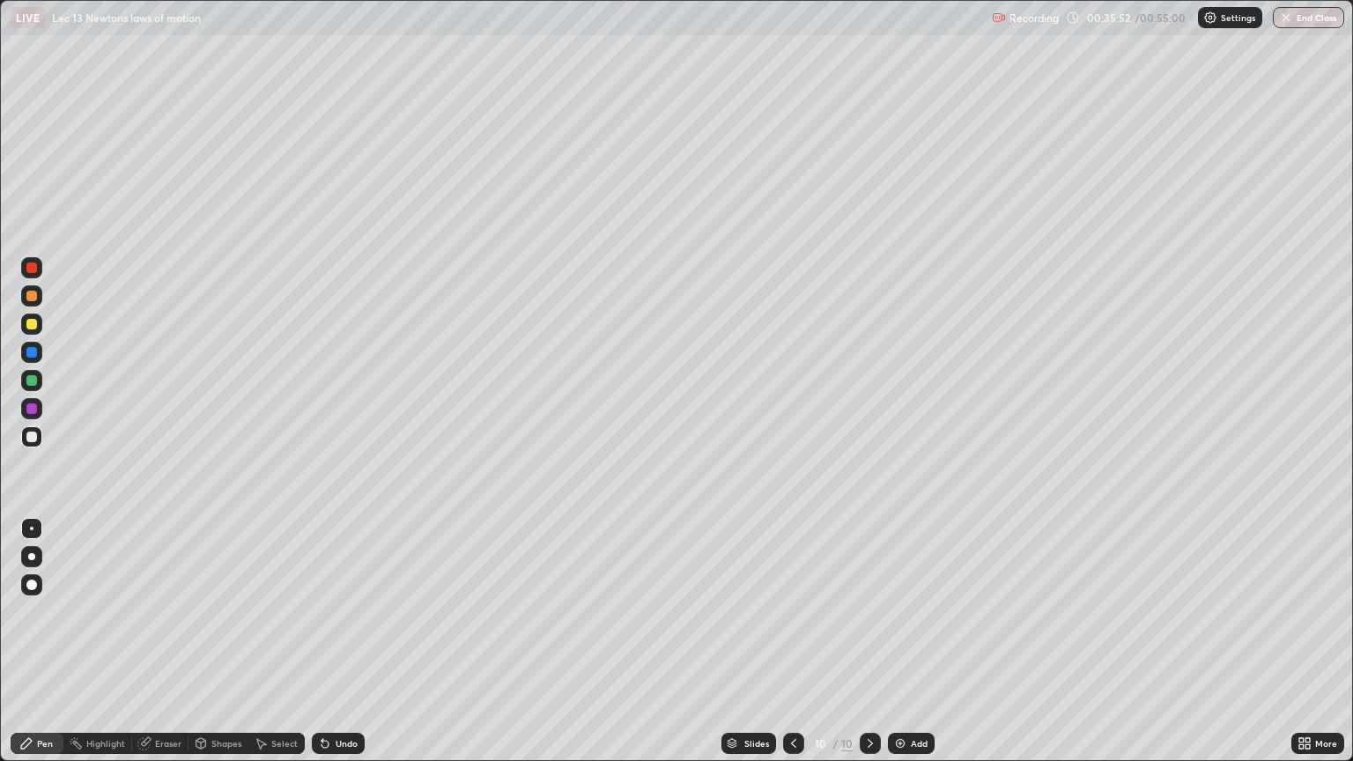
click at [273, 641] on div "Select" at bounding box center [284, 743] width 26 height 9
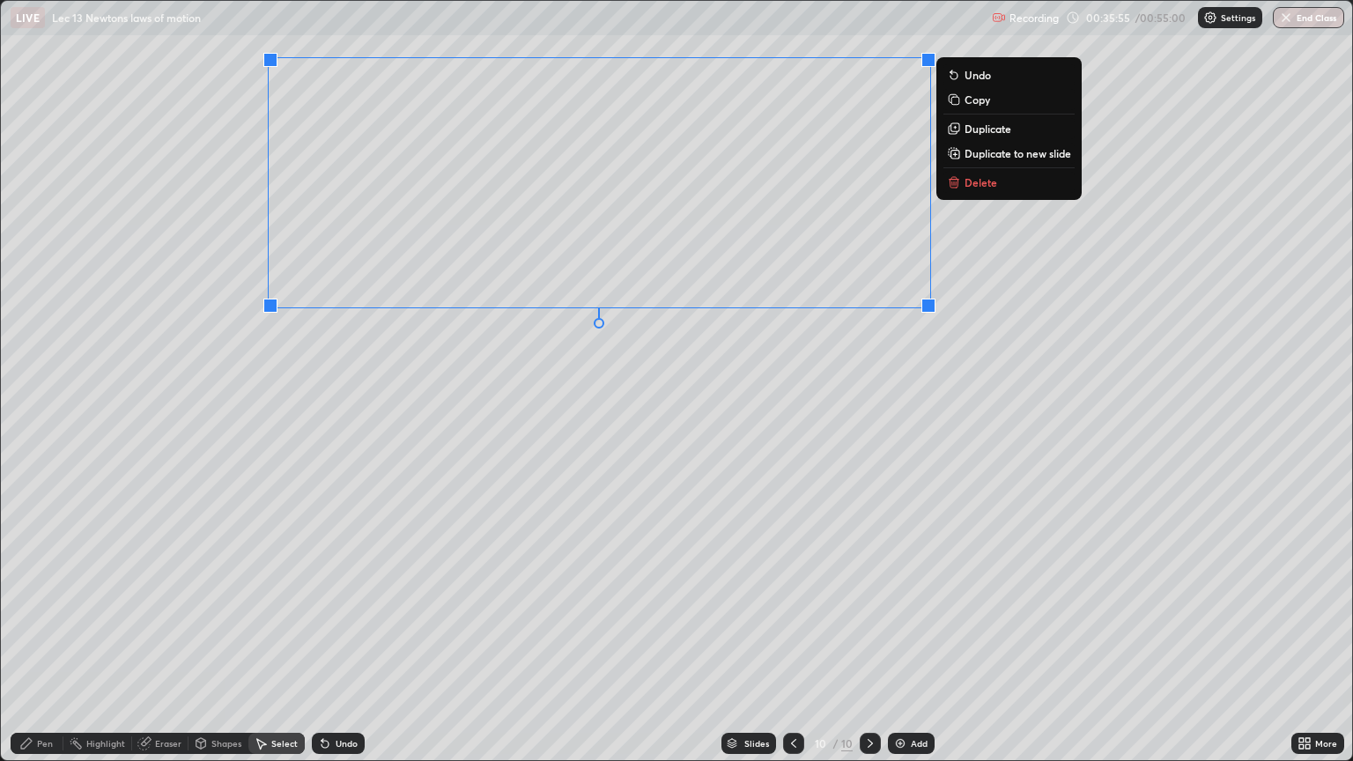
click at [1025, 157] on p "Duplicate to new slide" at bounding box center [1017, 153] width 107 height 14
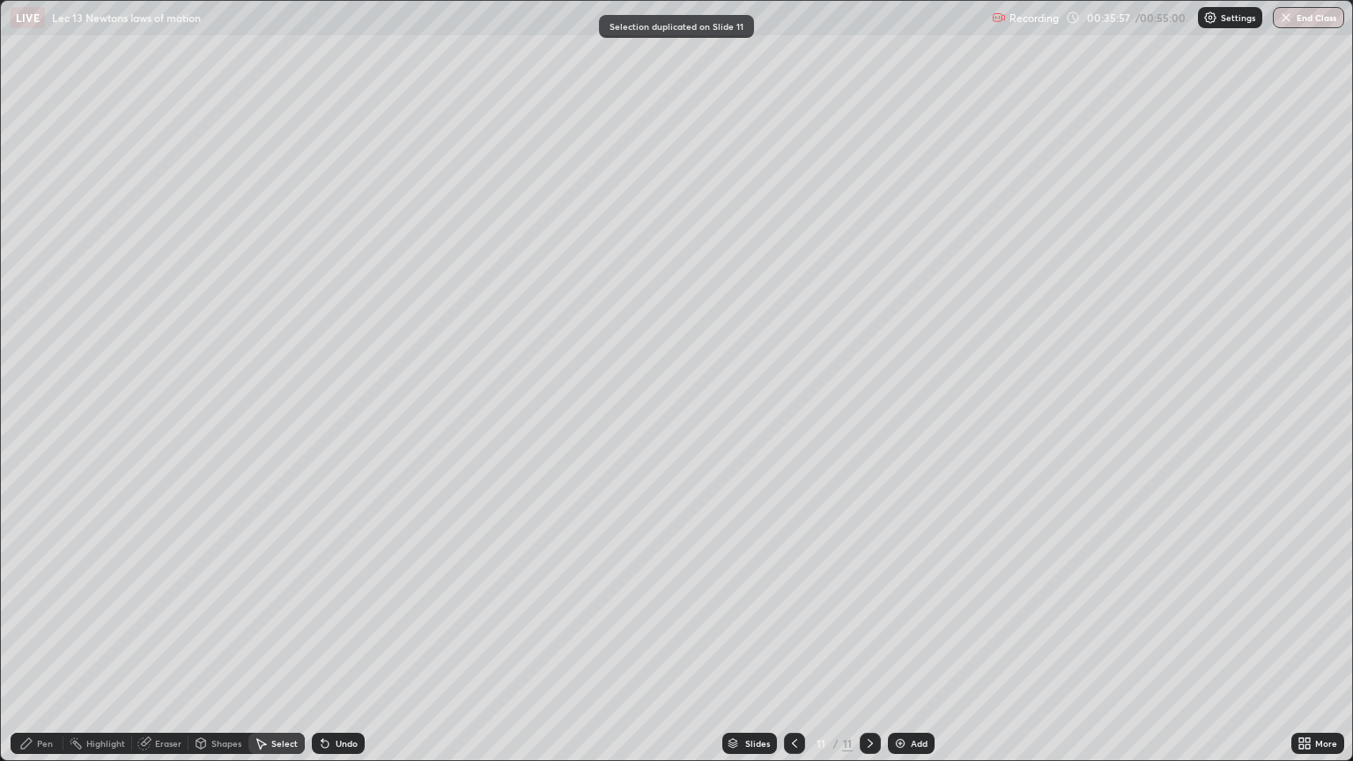
click at [29, 641] on div "Pen" at bounding box center [37, 743] width 53 height 21
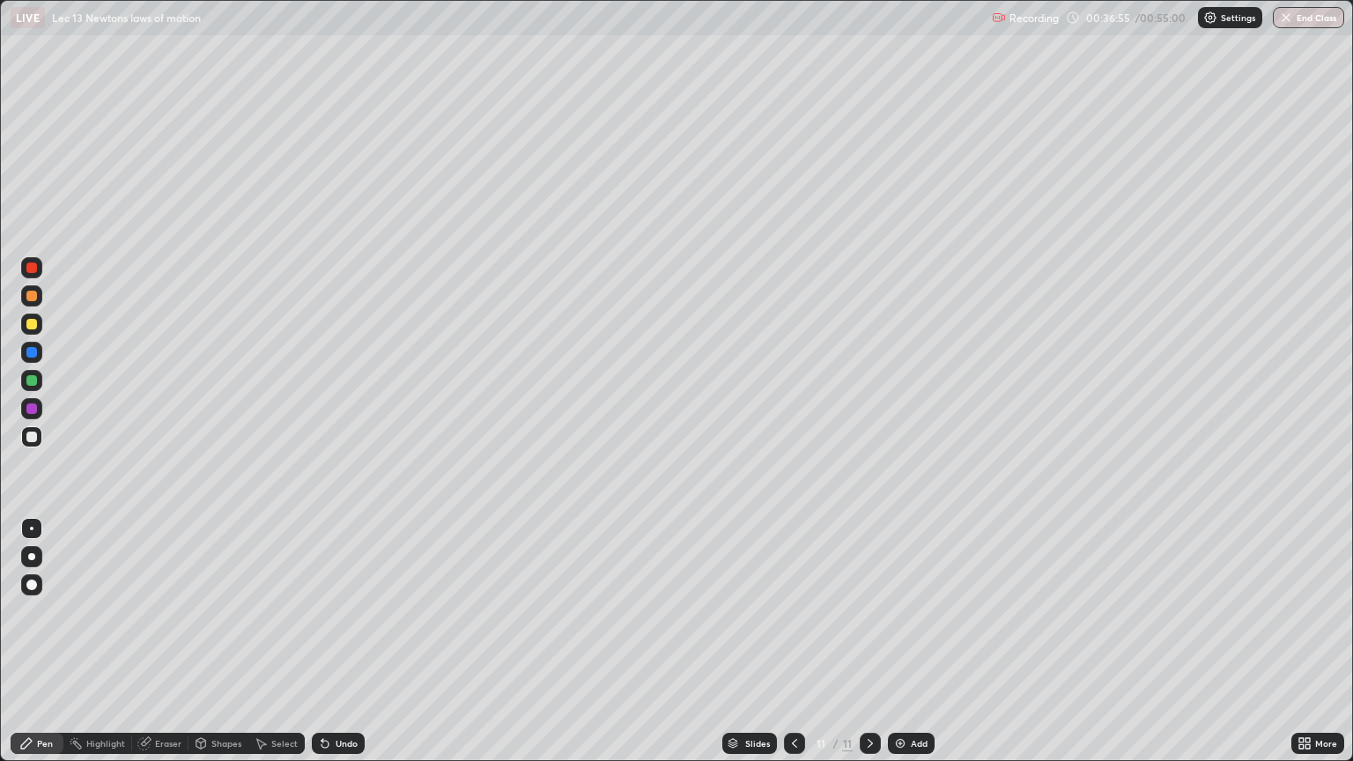
click at [342, 641] on div "Undo" at bounding box center [347, 743] width 22 height 9
click at [271, 641] on div "Select" at bounding box center [284, 743] width 26 height 9
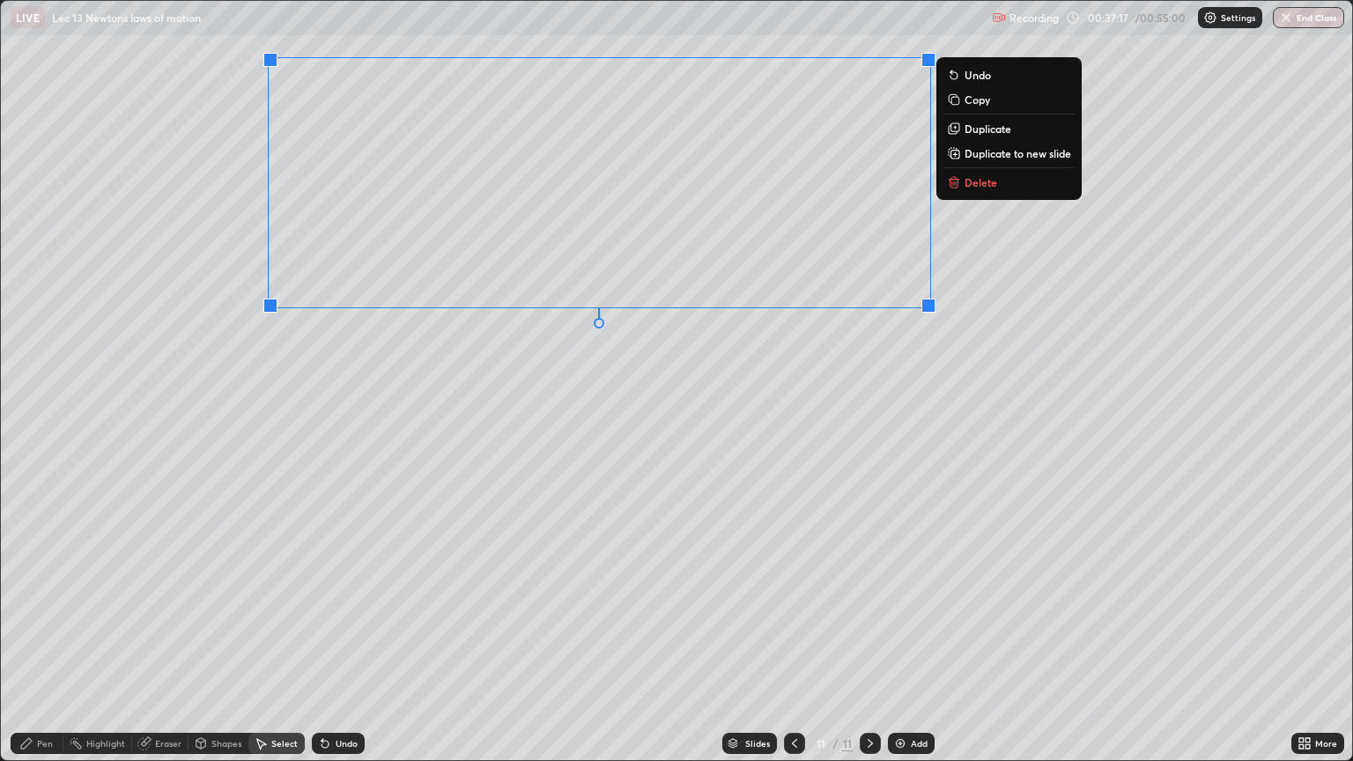
click at [998, 155] on p "Duplicate to new slide" at bounding box center [1017, 153] width 107 height 14
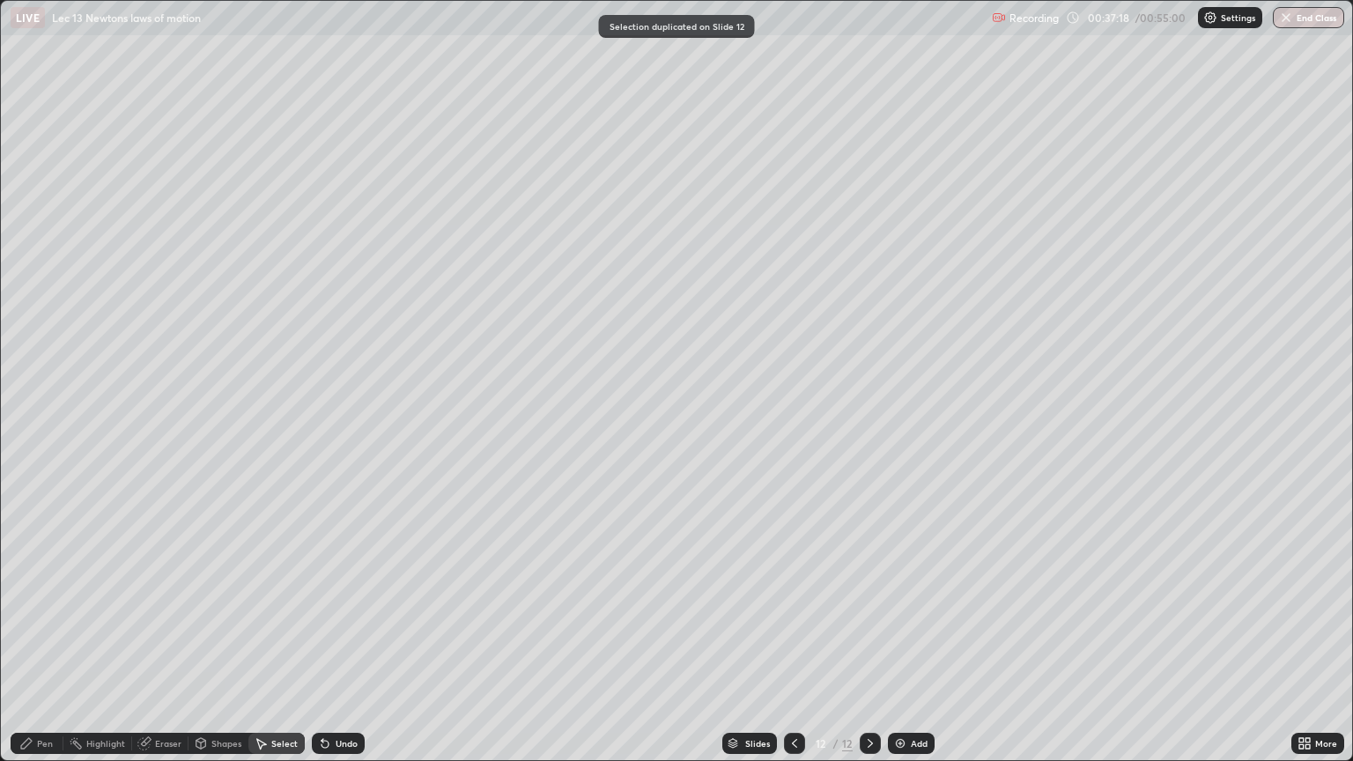
click at [19, 641] on icon at bounding box center [26, 743] width 14 height 14
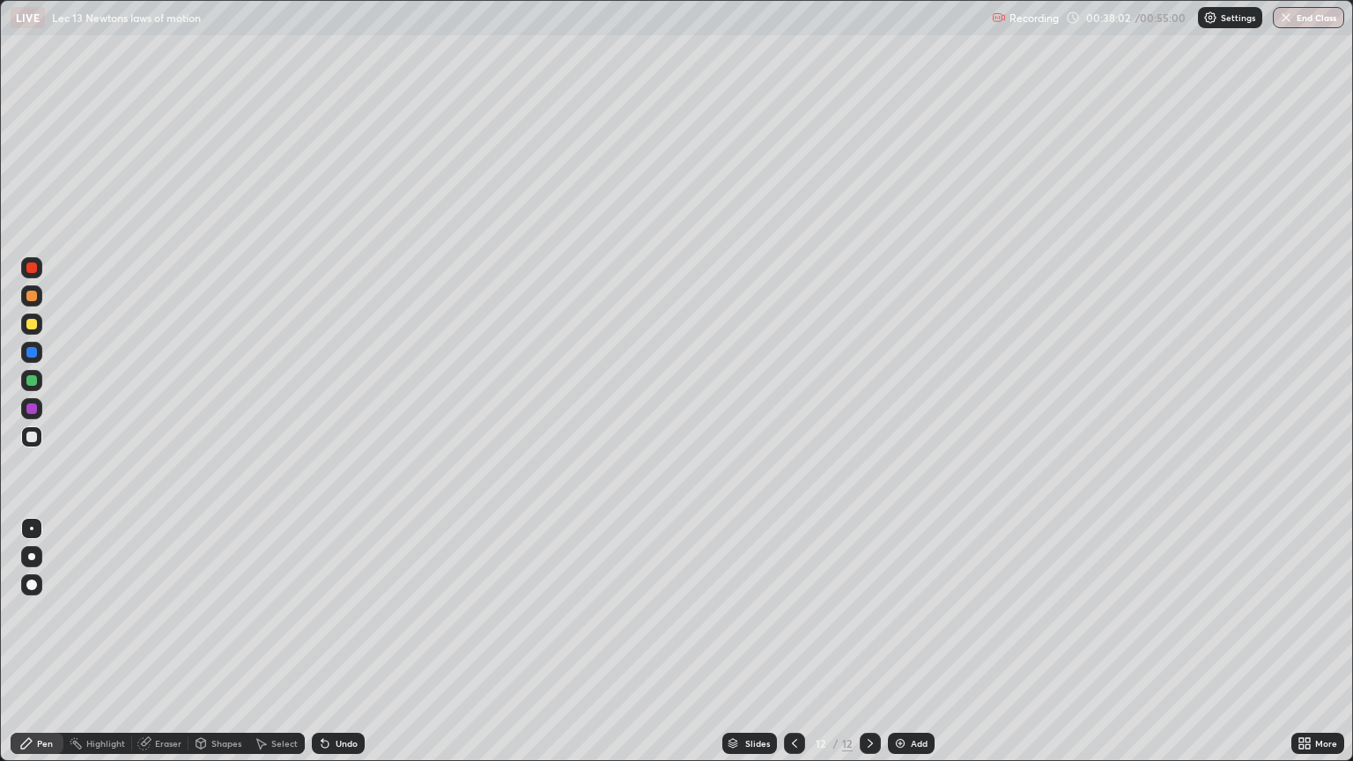
click at [793, 641] on icon at bounding box center [794, 743] width 14 height 14
click at [787, 641] on icon at bounding box center [794, 743] width 14 height 14
click at [785, 641] on div at bounding box center [794, 743] width 21 height 21
click at [789, 641] on div at bounding box center [794, 743] width 21 height 21
click at [784, 641] on div at bounding box center [794, 743] width 21 height 21
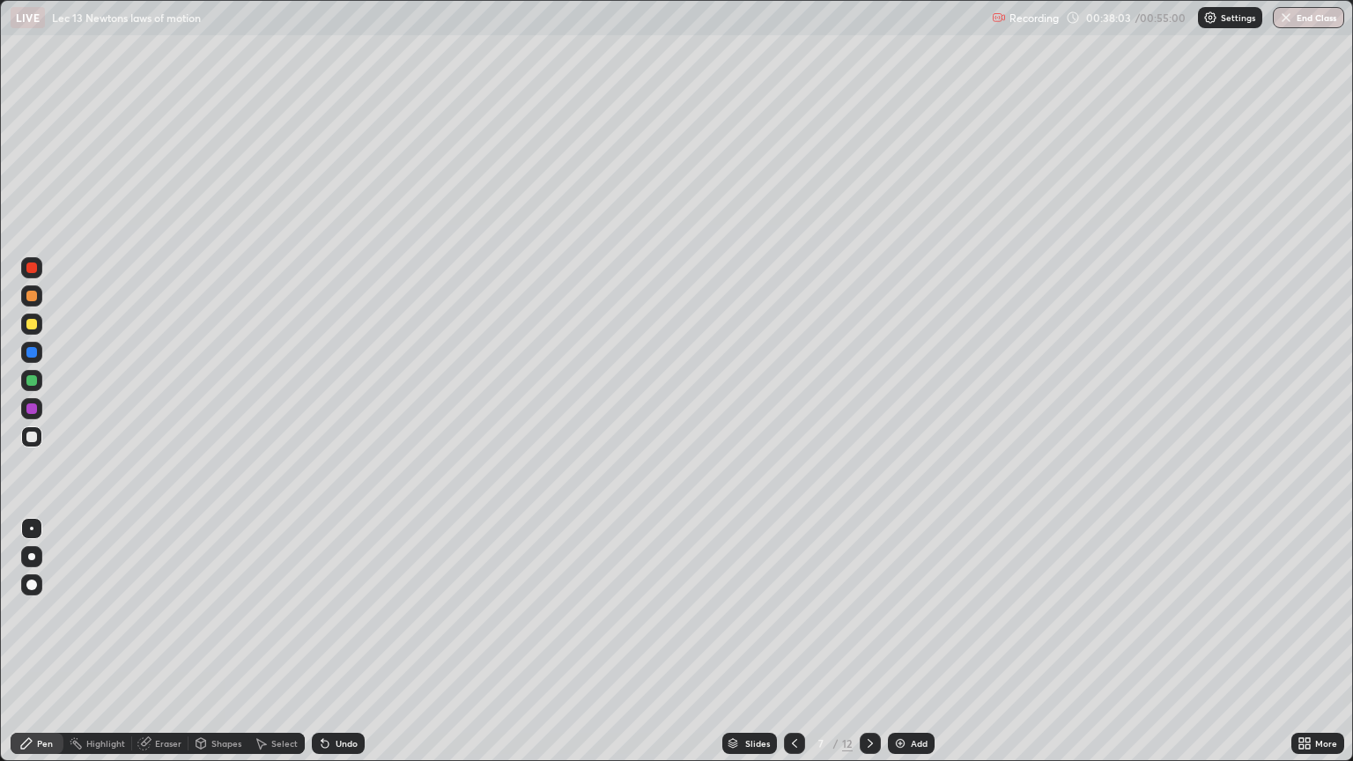
click at [787, 641] on icon at bounding box center [794, 743] width 14 height 14
click at [772, 641] on div "Slides" at bounding box center [749, 743] width 55 height 21
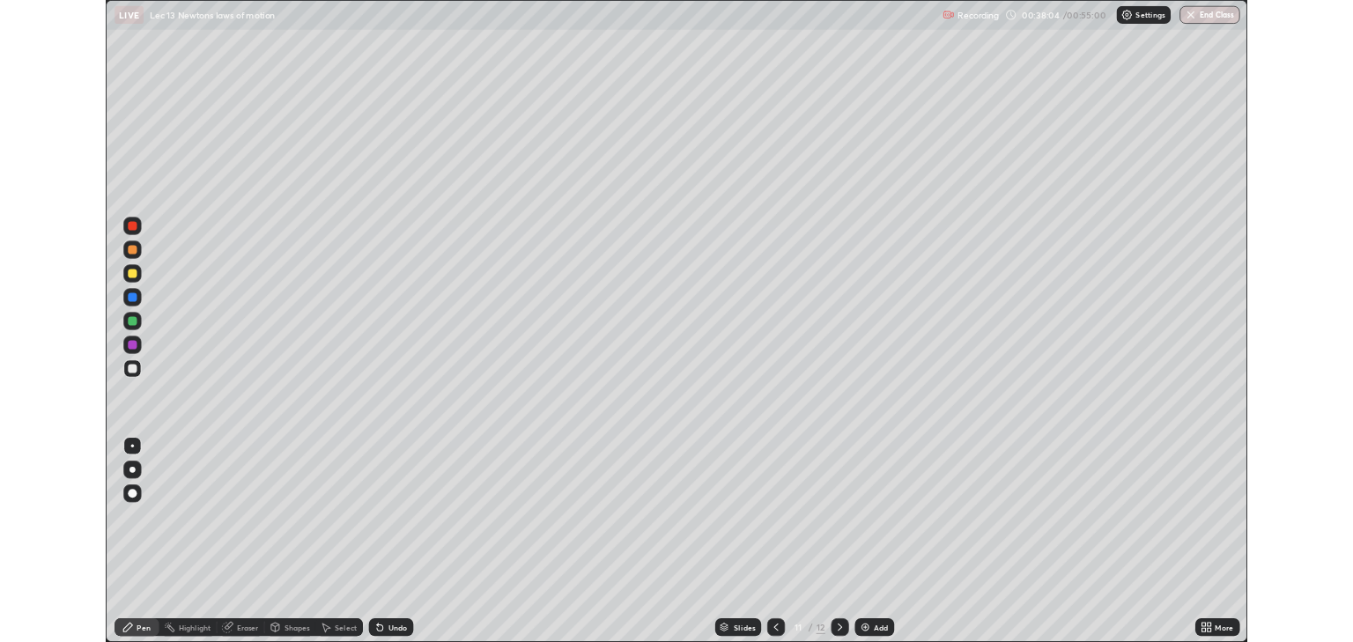
scroll to position [754, 1342]
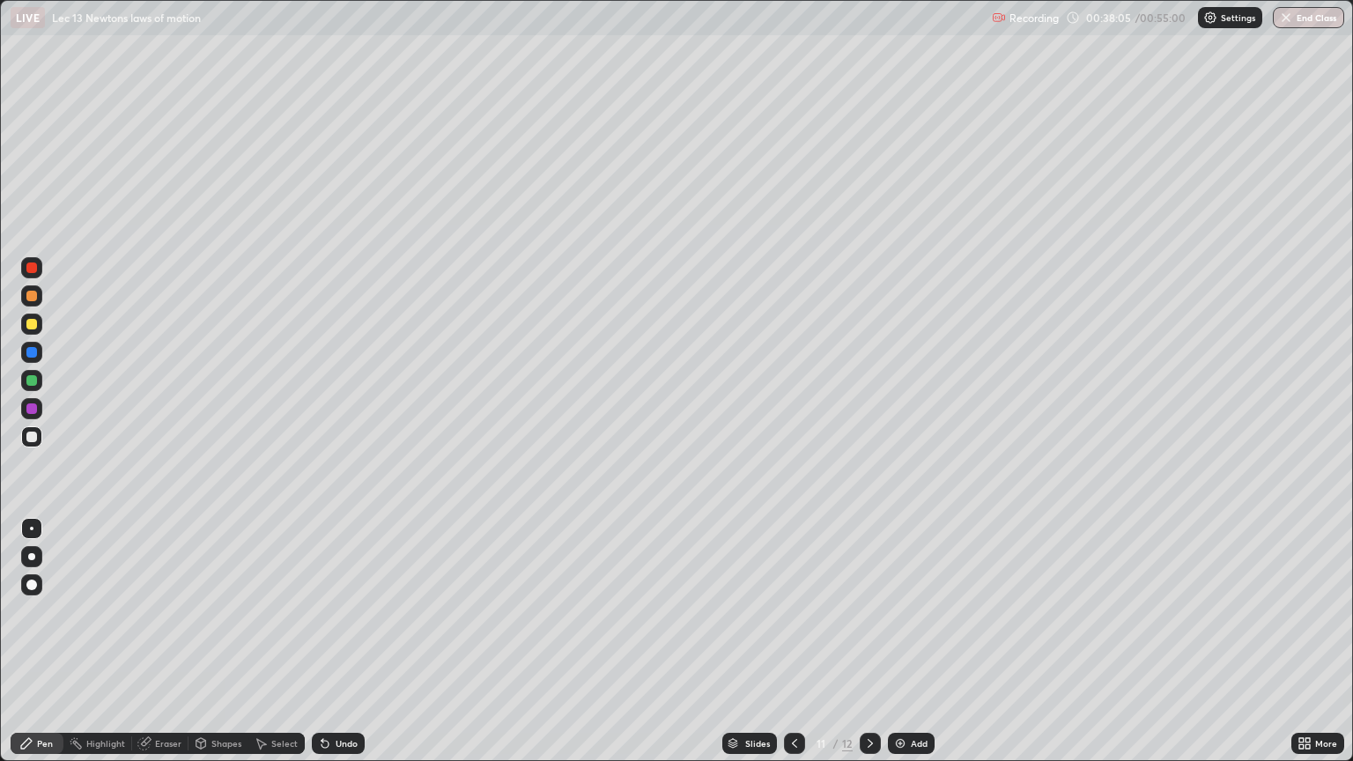
click at [787, 641] on div at bounding box center [794, 743] width 21 height 35
click at [789, 641] on div at bounding box center [794, 743] width 21 height 21
click at [793, 641] on icon at bounding box center [794, 743] width 14 height 14
click at [784, 641] on div at bounding box center [794, 743] width 21 height 21
click at [787, 641] on icon at bounding box center [794, 743] width 14 height 14
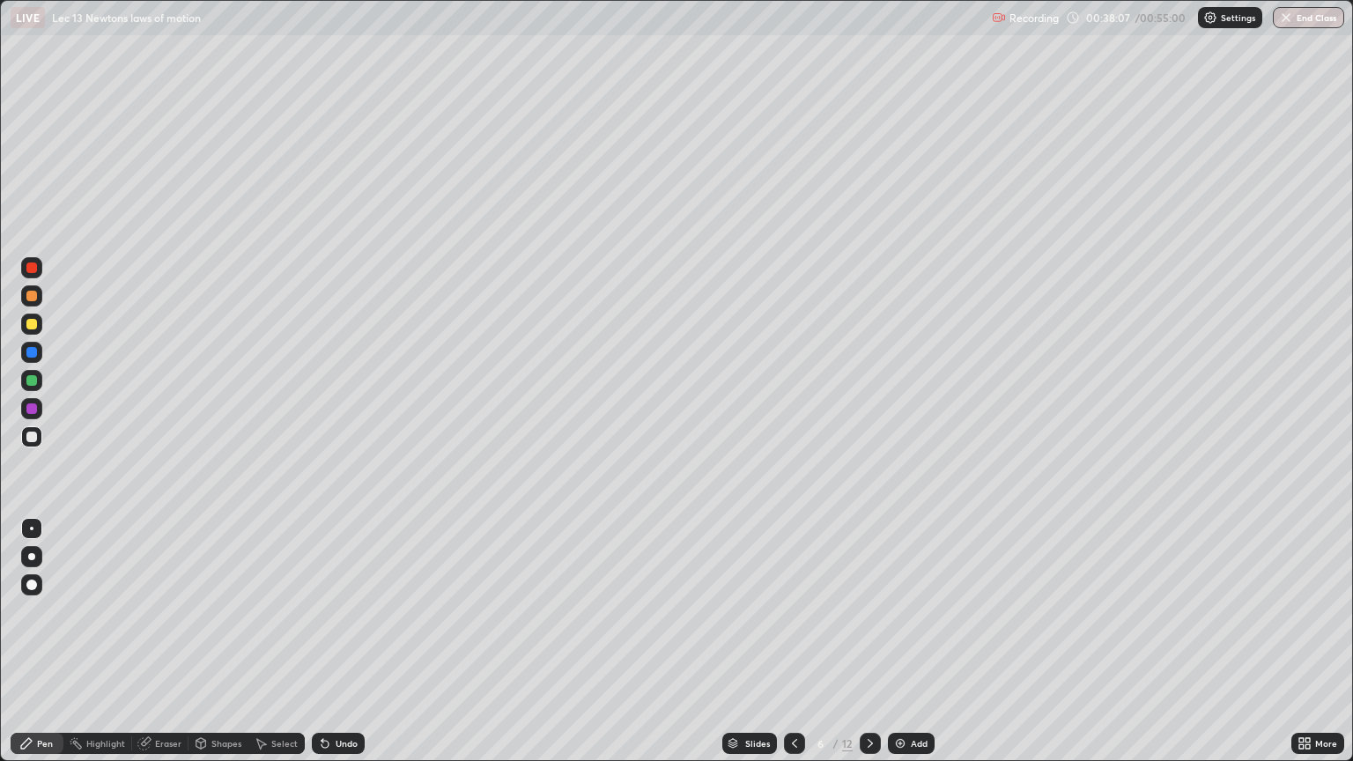
click at [784, 641] on div at bounding box center [794, 743] width 21 height 21
click at [787, 641] on icon at bounding box center [794, 743] width 14 height 14
click at [868, 641] on icon at bounding box center [870, 743] width 5 height 9
click at [868, 641] on icon at bounding box center [870, 743] width 14 height 14
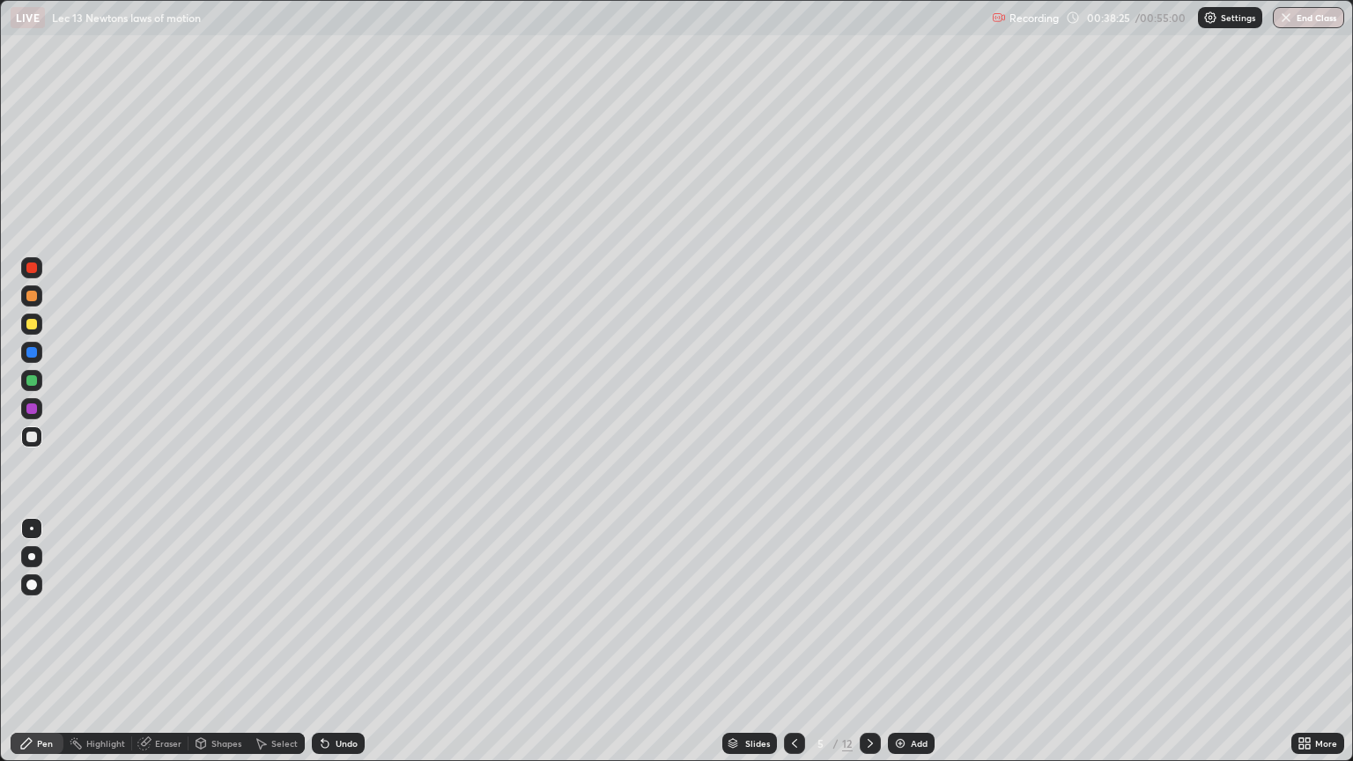
click at [870, 641] on div at bounding box center [870, 743] width 21 height 21
click at [868, 641] on icon at bounding box center [870, 743] width 14 height 14
click at [867, 641] on icon at bounding box center [870, 743] width 14 height 14
click at [866, 641] on icon at bounding box center [870, 743] width 14 height 14
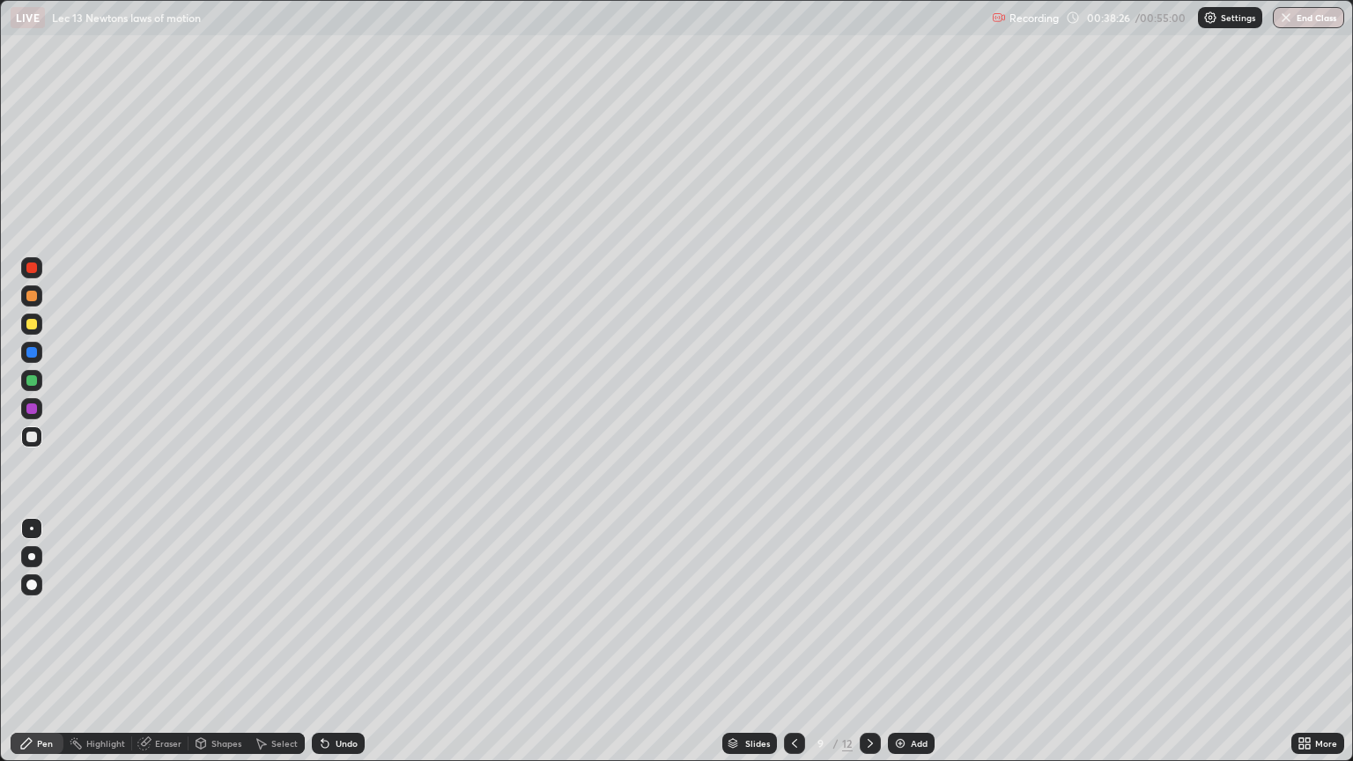
click at [867, 641] on icon at bounding box center [870, 743] width 14 height 14
click at [868, 641] on icon at bounding box center [870, 743] width 14 height 14
click at [868, 641] on icon at bounding box center [870, 743] width 5 height 9
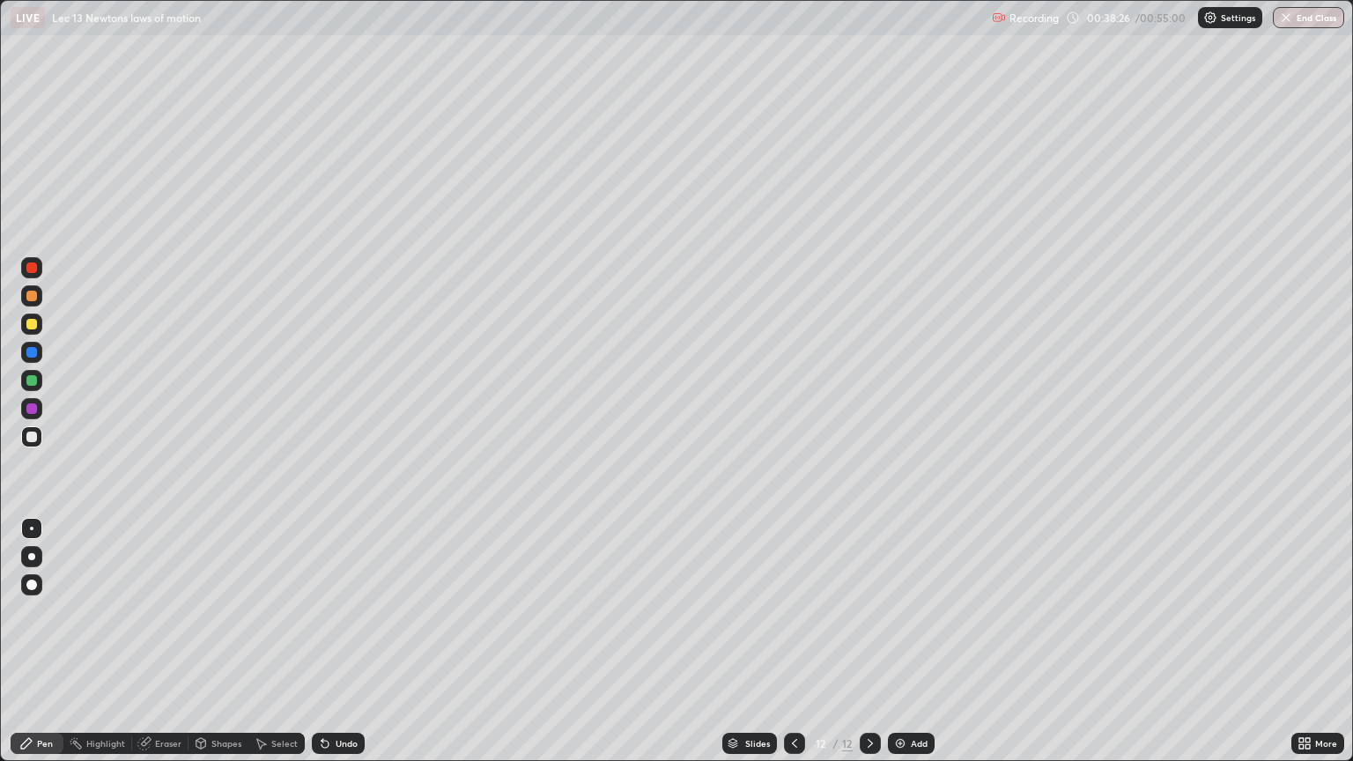
click at [867, 641] on icon at bounding box center [870, 743] width 14 height 14
click at [868, 641] on icon at bounding box center [870, 743] width 5 height 9
click at [868, 641] on icon at bounding box center [870, 743] width 14 height 14
click at [920, 641] on div "Add" at bounding box center [911, 743] width 47 height 21
click at [792, 641] on icon at bounding box center [794, 743] width 5 height 9
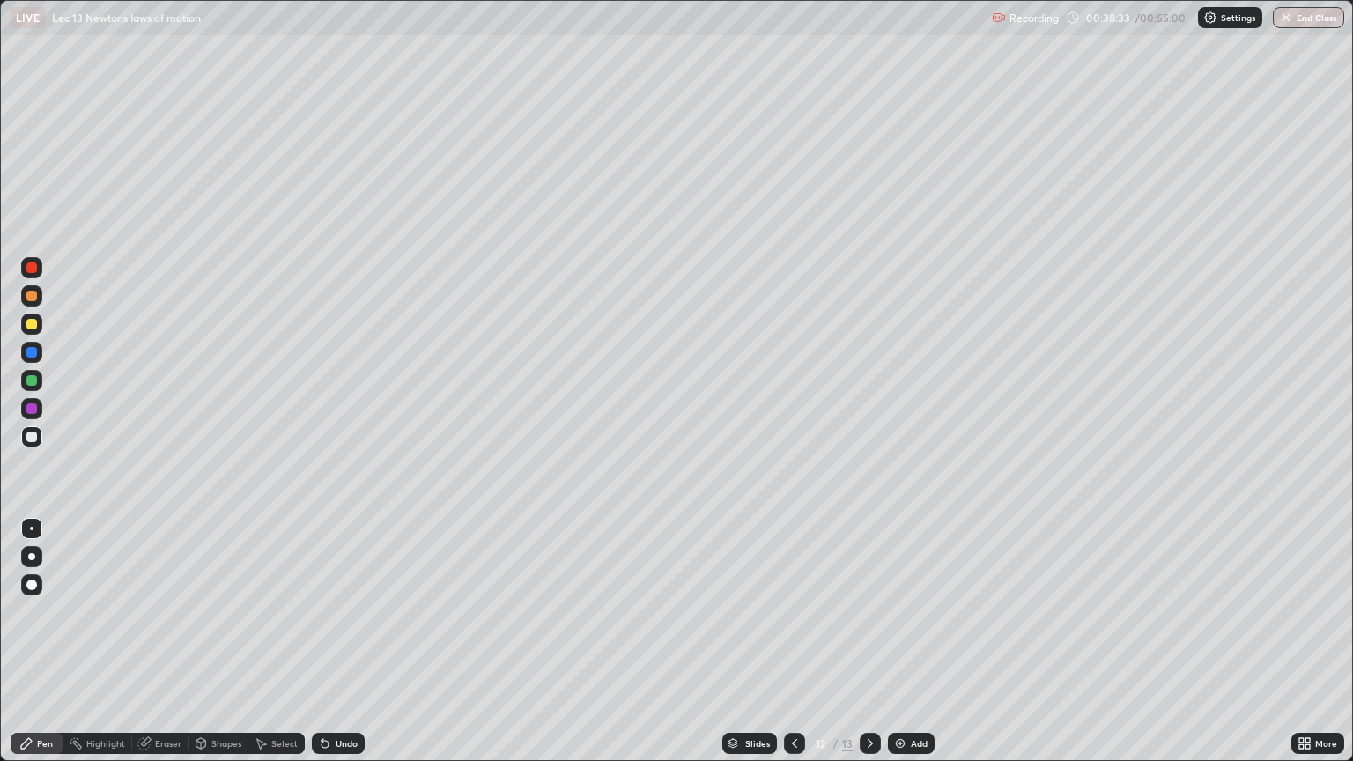
click at [868, 641] on icon at bounding box center [870, 743] width 14 height 14
click at [32, 377] on div at bounding box center [31, 380] width 11 height 11
click at [340, 641] on div "Undo" at bounding box center [347, 743] width 22 height 9
click at [336, 641] on div "Undo" at bounding box center [347, 743] width 22 height 9
click at [331, 641] on div "Undo" at bounding box center [338, 743] width 53 height 21
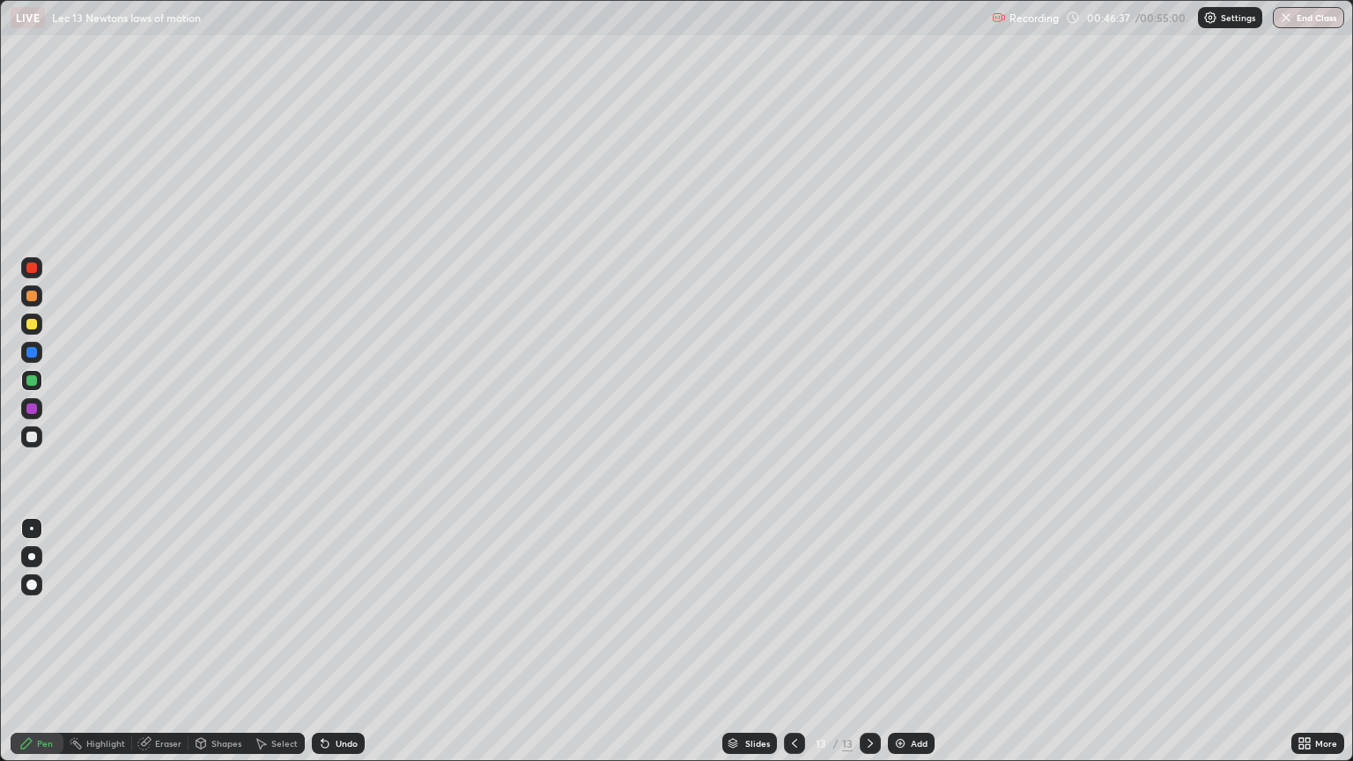
click at [331, 641] on div "Undo" at bounding box center [338, 743] width 53 height 21
click at [337, 641] on div "Undo" at bounding box center [347, 743] width 22 height 9
click at [340, 641] on div "Undo" at bounding box center [347, 743] width 22 height 9
click at [918, 641] on div "Add" at bounding box center [911, 743] width 47 height 21
click at [906, 641] on div "Add" at bounding box center [911, 743] width 47 height 21
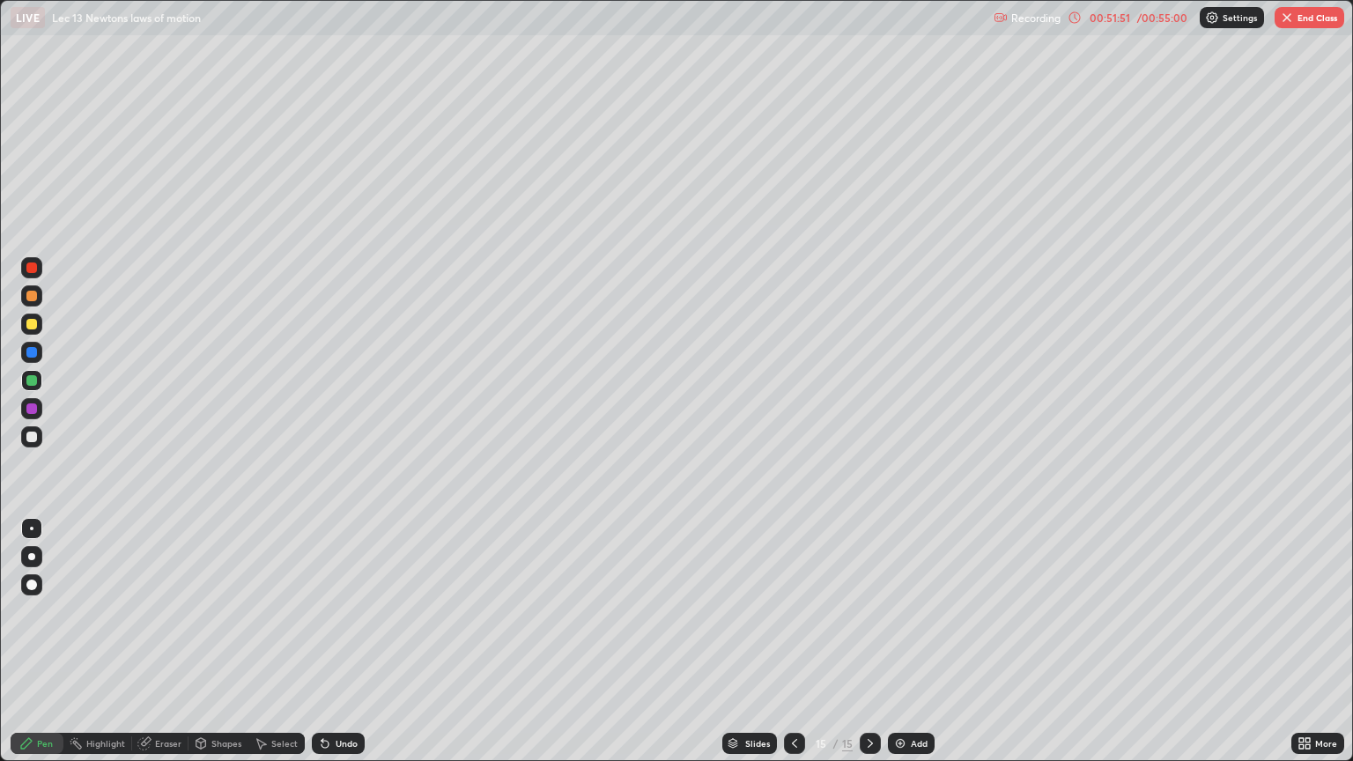
click at [373, 33] on div "LIVE Lec 13 Newtons laws of motion" at bounding box center [499, 17] width 976 height 35
click at [361, 641] on div "Undo" at bounding box center [338, 743] width 53 height 21
click at [337, 641] on div "Undo" at bounding box center [347, 743] width 22 height 9
click at [330, 641] on div "Undo" at bounding box center [338, 743] width 53 height 21
click at [329, 641] on icon at bounding box center [325, 743] width 14 height 14
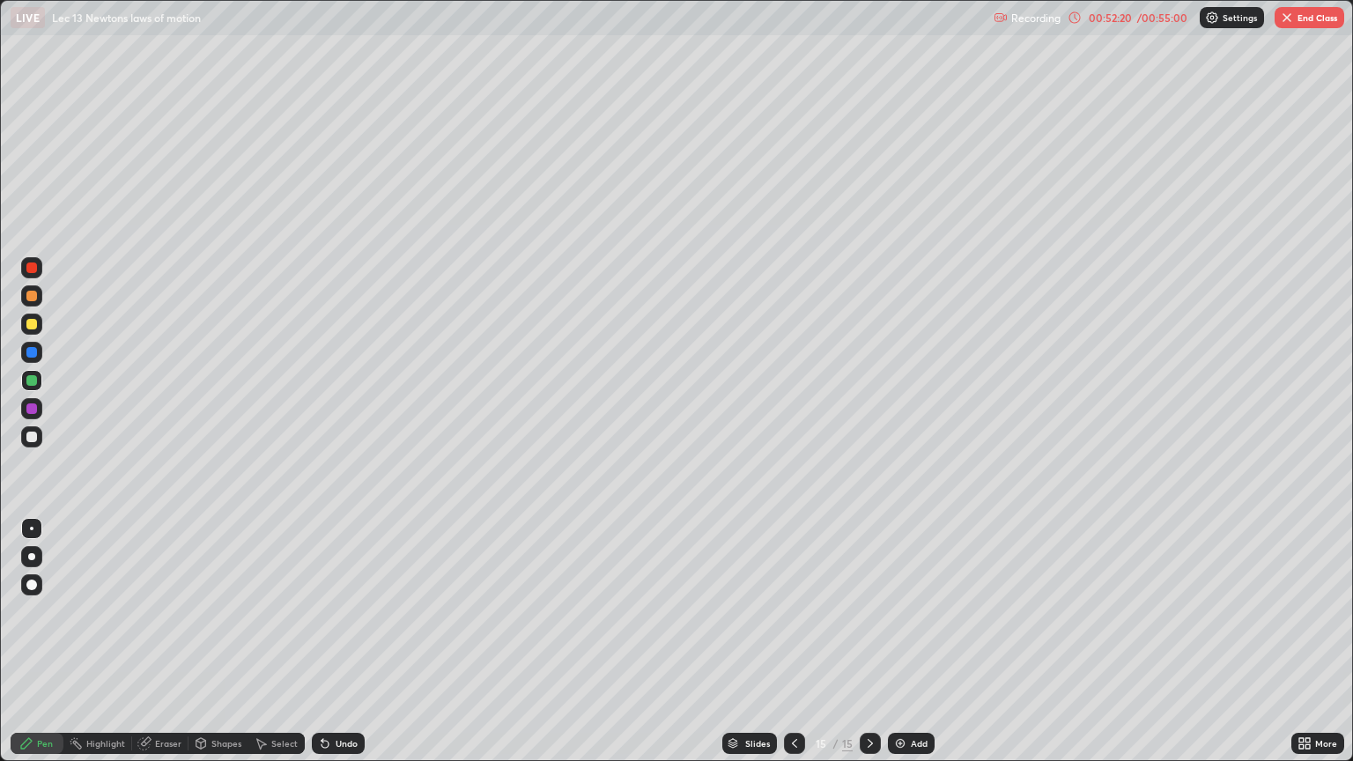
click at [1300, 16] on button "End Class" at bounding box center [1309, 17] width 70 height 21
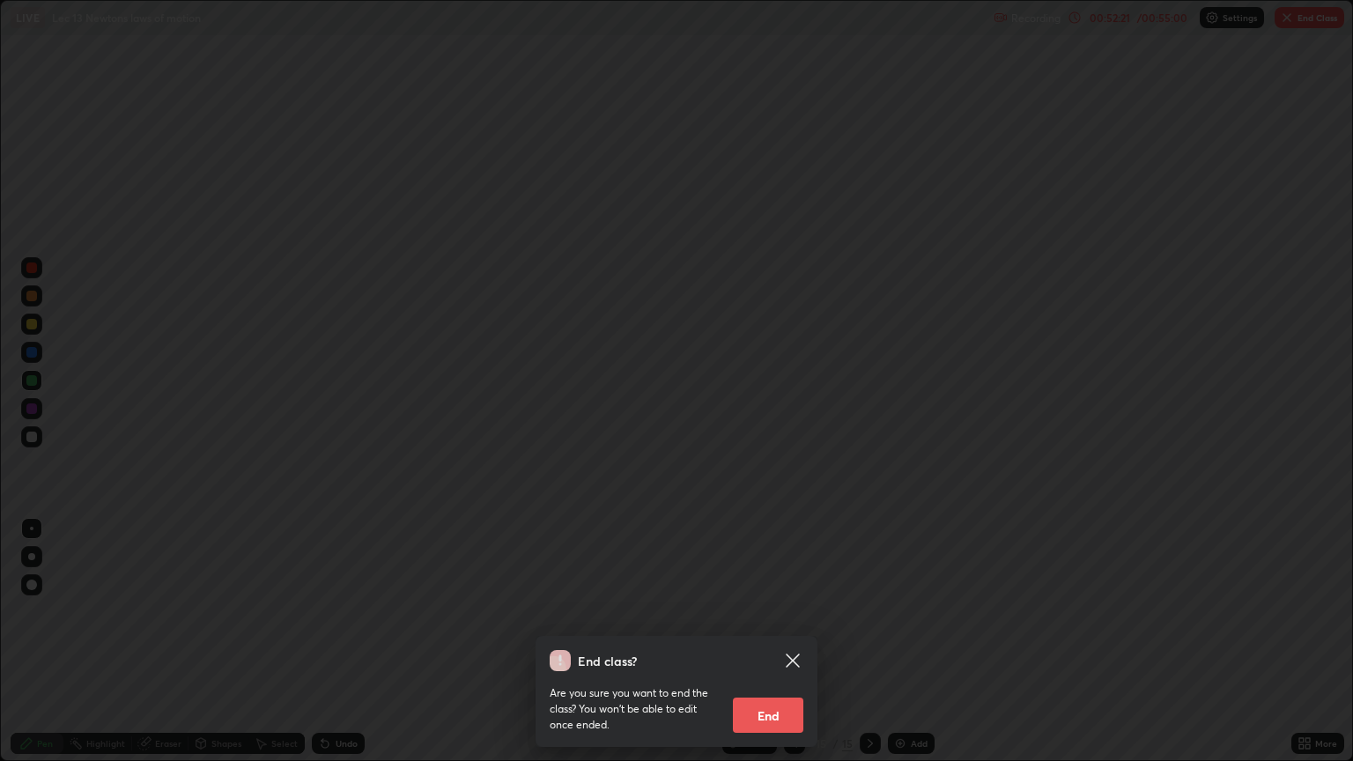
click at [784, 641] on button "End" at bounding box center [768, 715] width 70 height 35
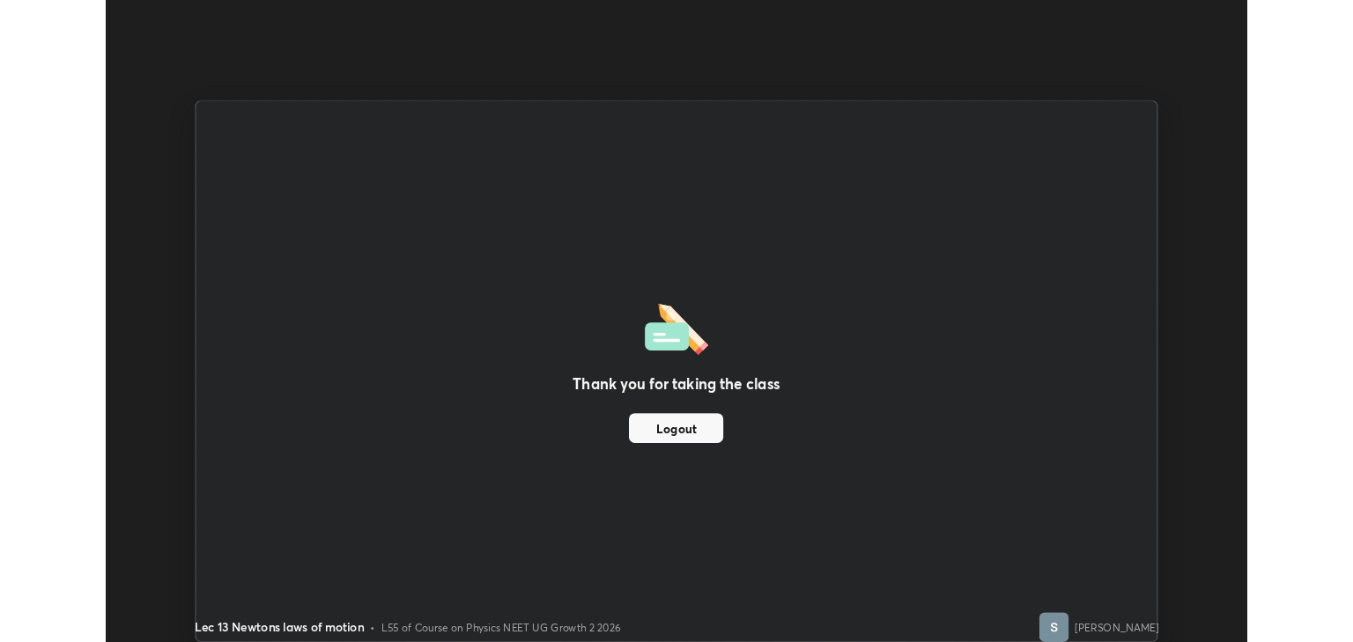
scroll to position [87432, 86722]
